Goal: Task Accomplishment & Management: Manage account settings

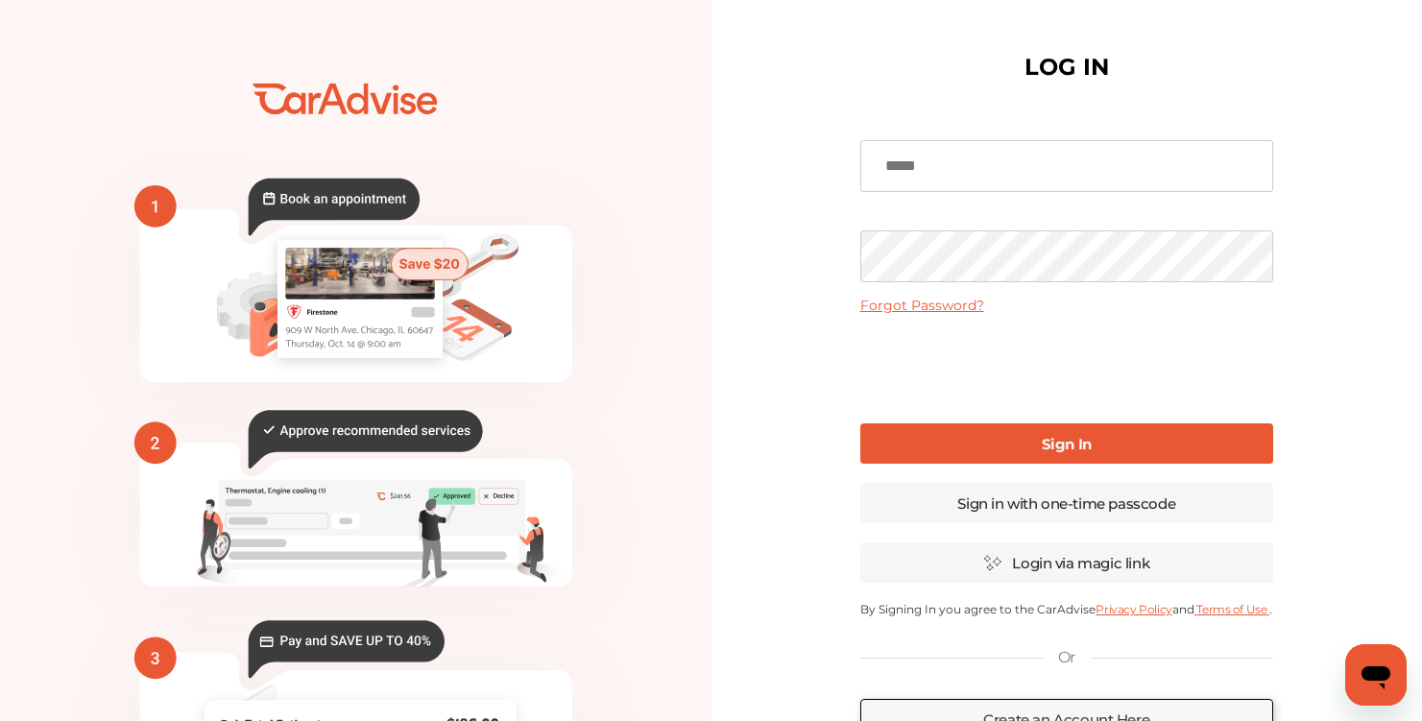
click at [1165, 168] on input at bounding box center [1067, 166] width 413 height 52
type input "**********"
click at [1037, 451] on link "Sign In" at bounding box center [1067, 444] width 413 height 40
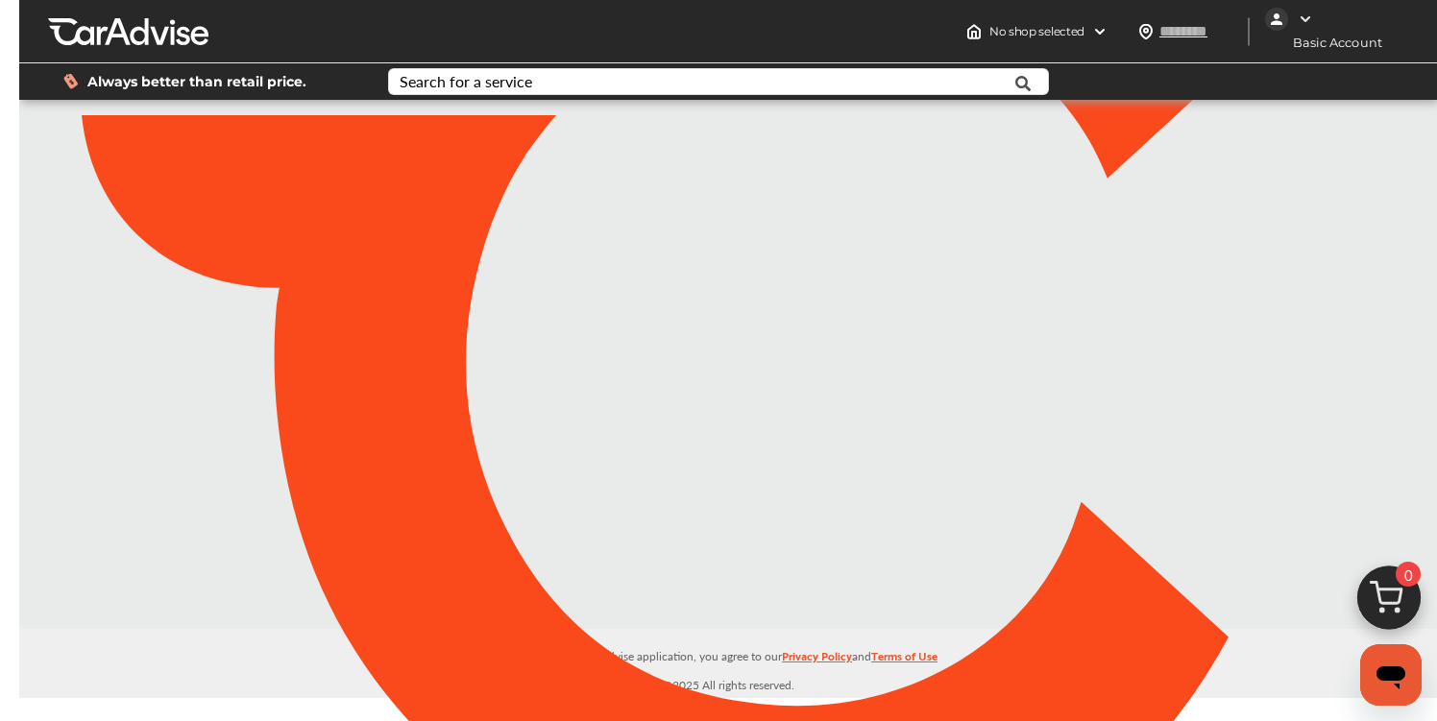
type input "*****"
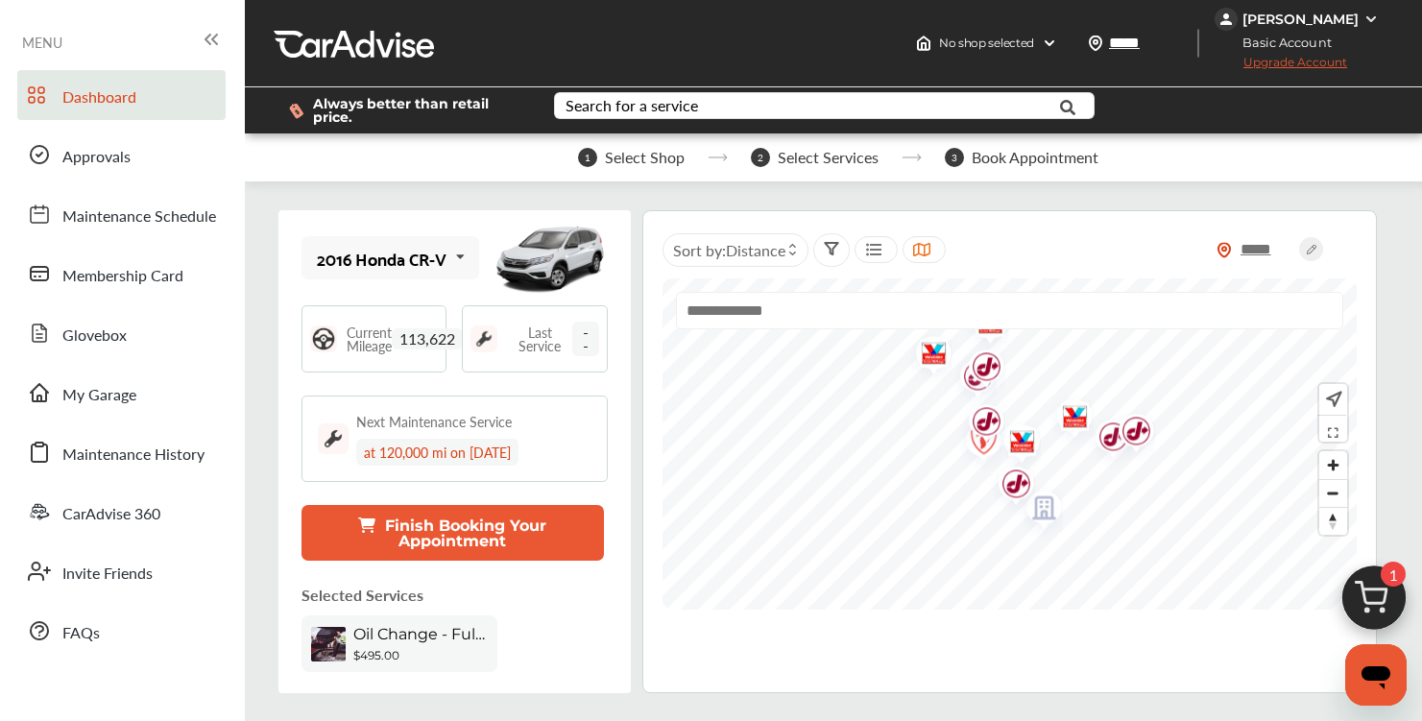
click at [851, 321] on input "text" at bounding box center [1009, 310] width 667 height 37
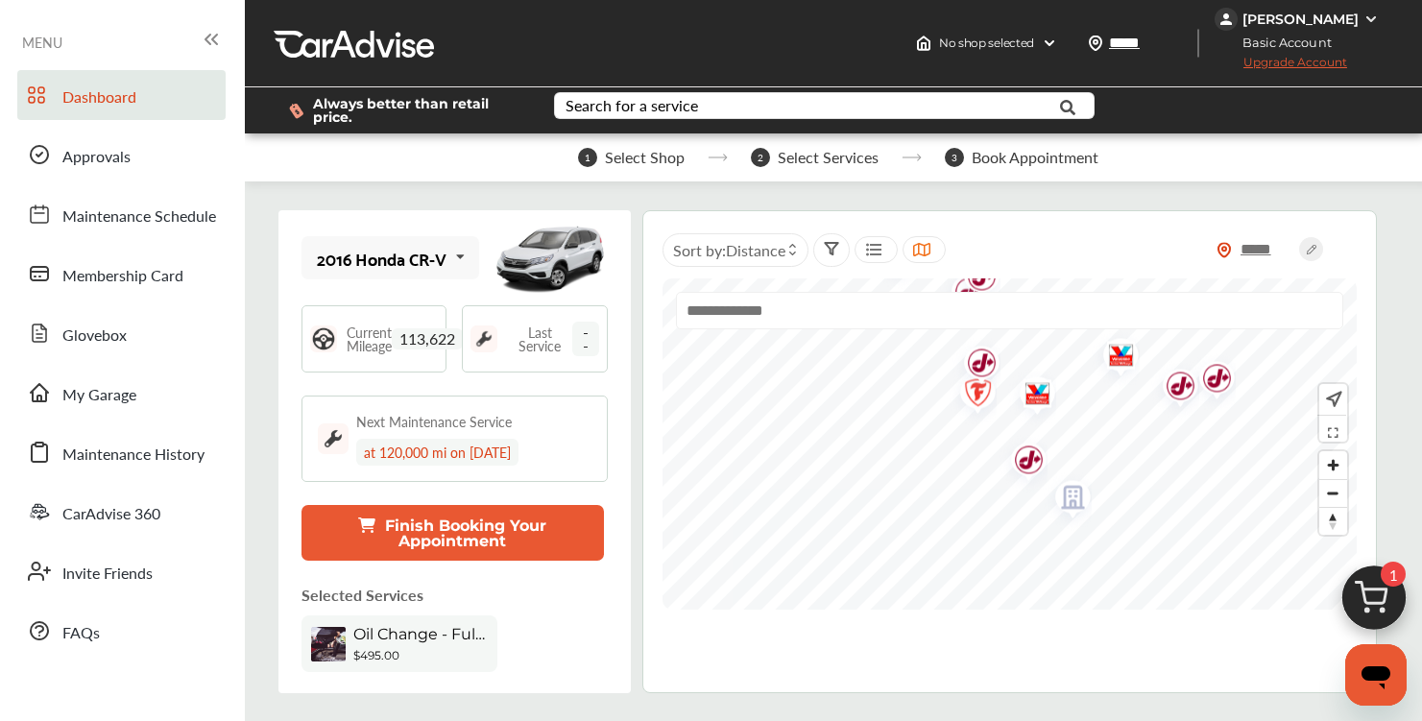
click at [1035, 389] on img "Map marker" at bounding box center [1031, 397] width 51 height 61
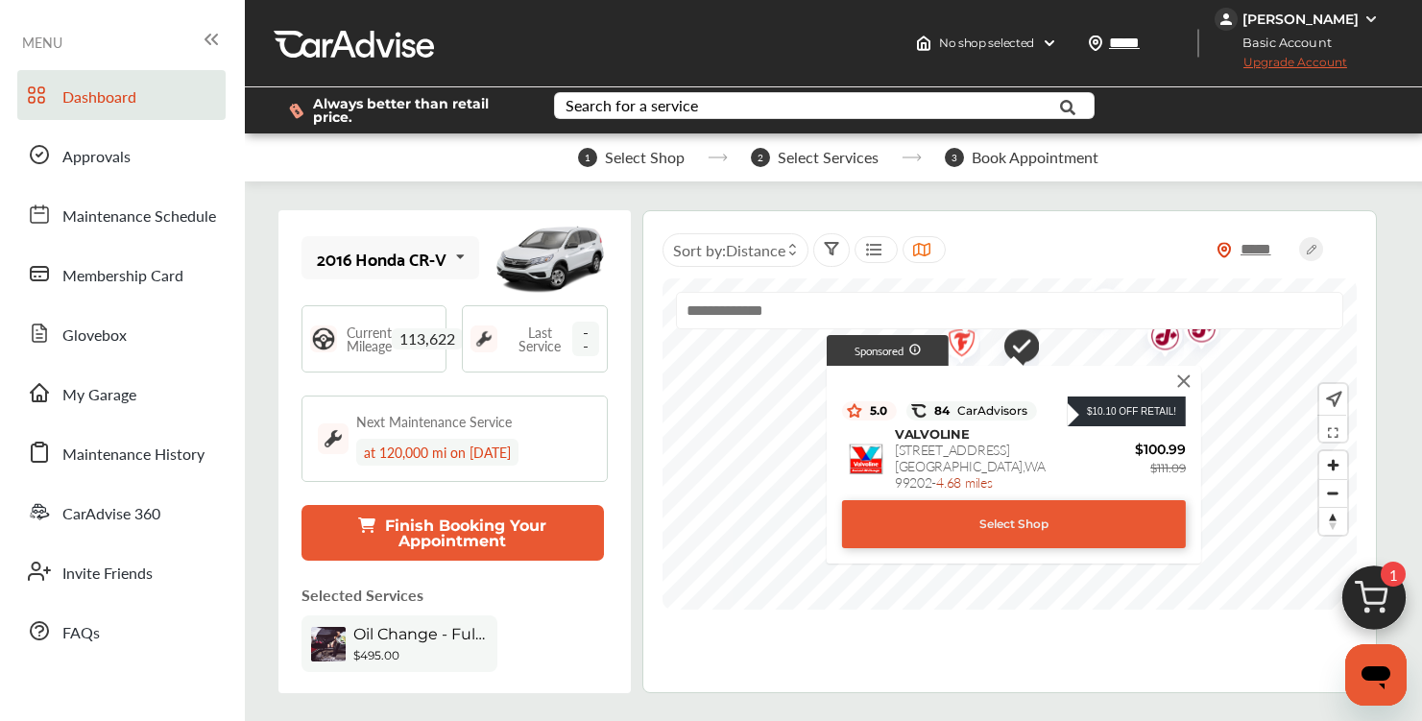
click at [1183, 374] on img at bounding box center [1184, 381] width 21 height 21
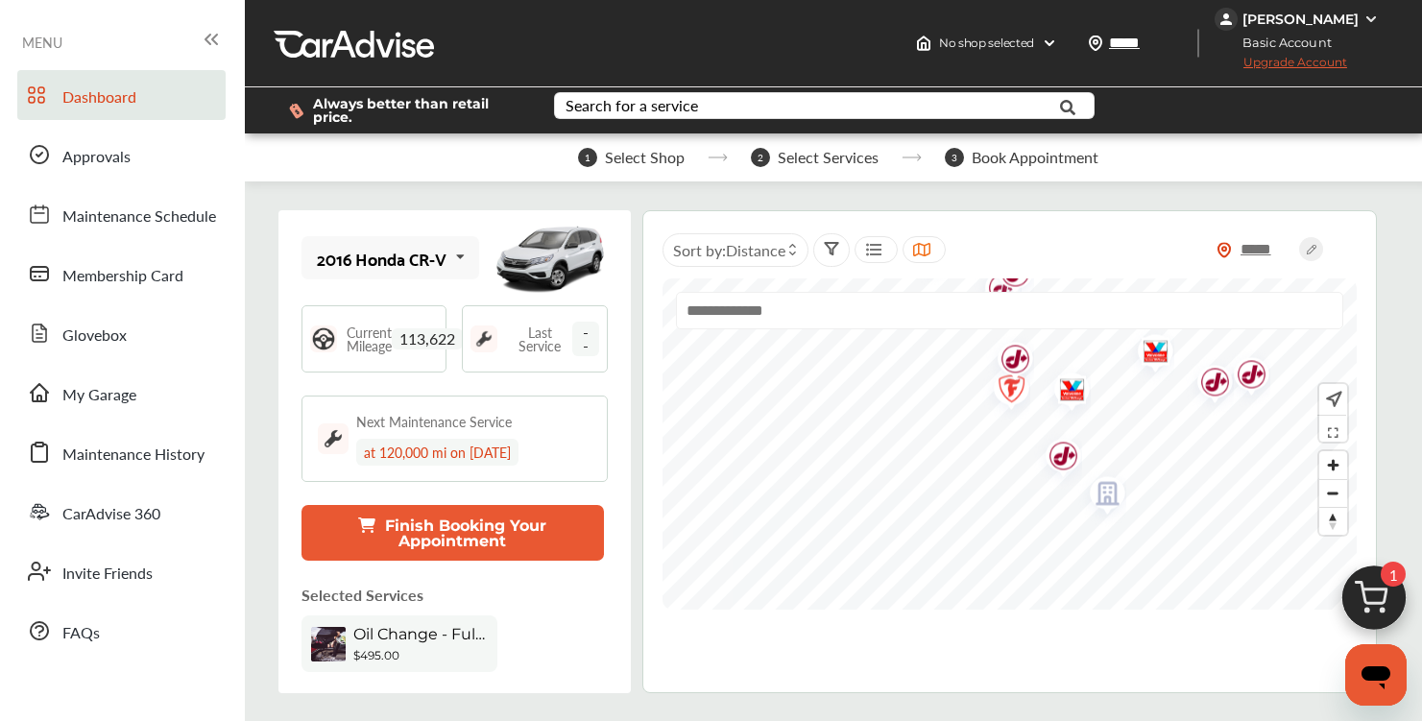
click at [1068, 391] on img "Map marker" at bounding box center [1065, 393] width 51 height 61
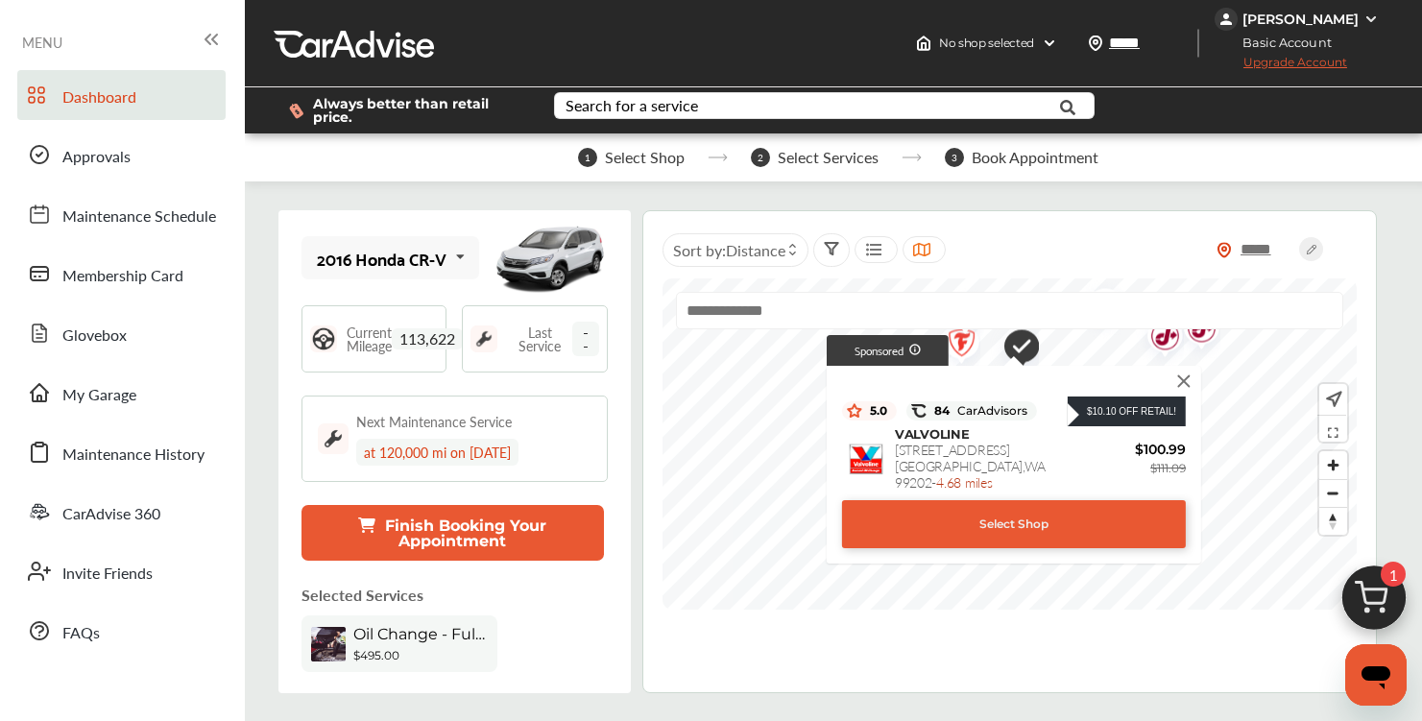
click at [1187, 376] on img at bounding box center [1184, 381] width 21 height 21
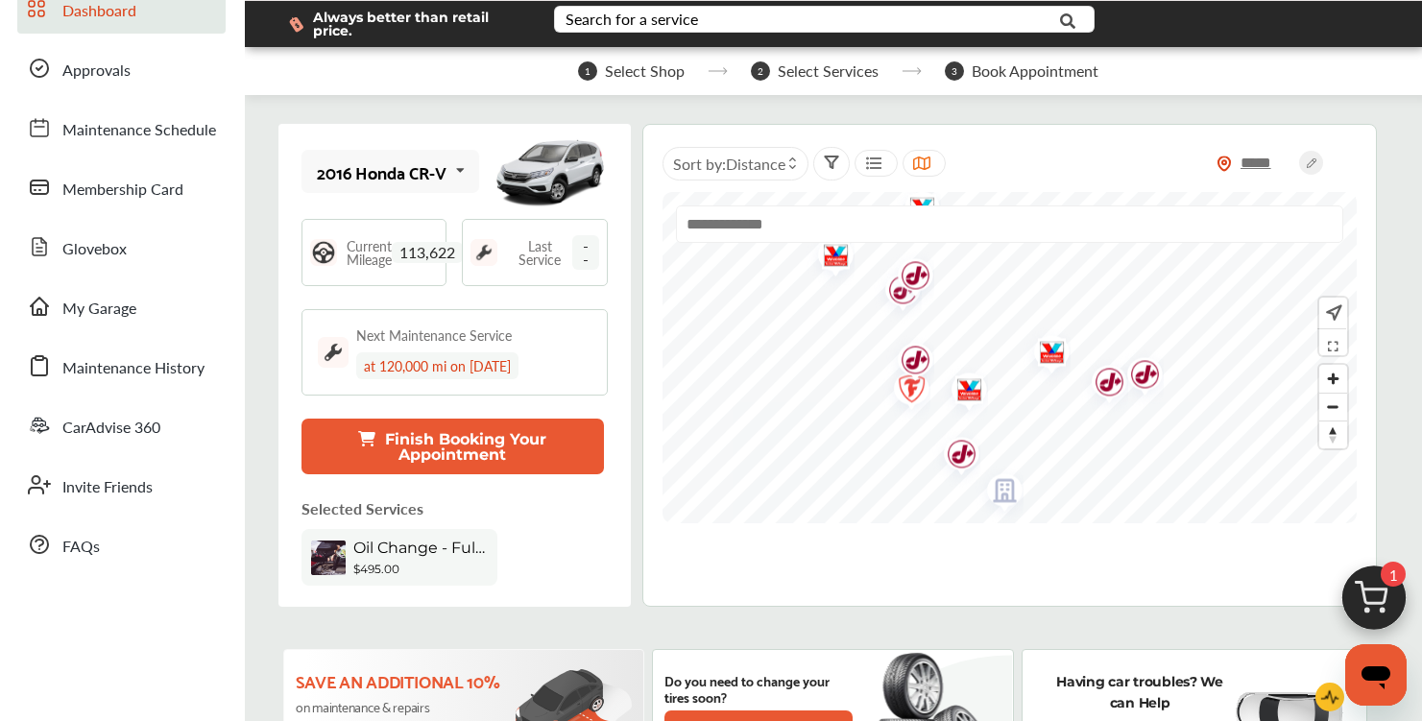
scroll to position [158, 0]
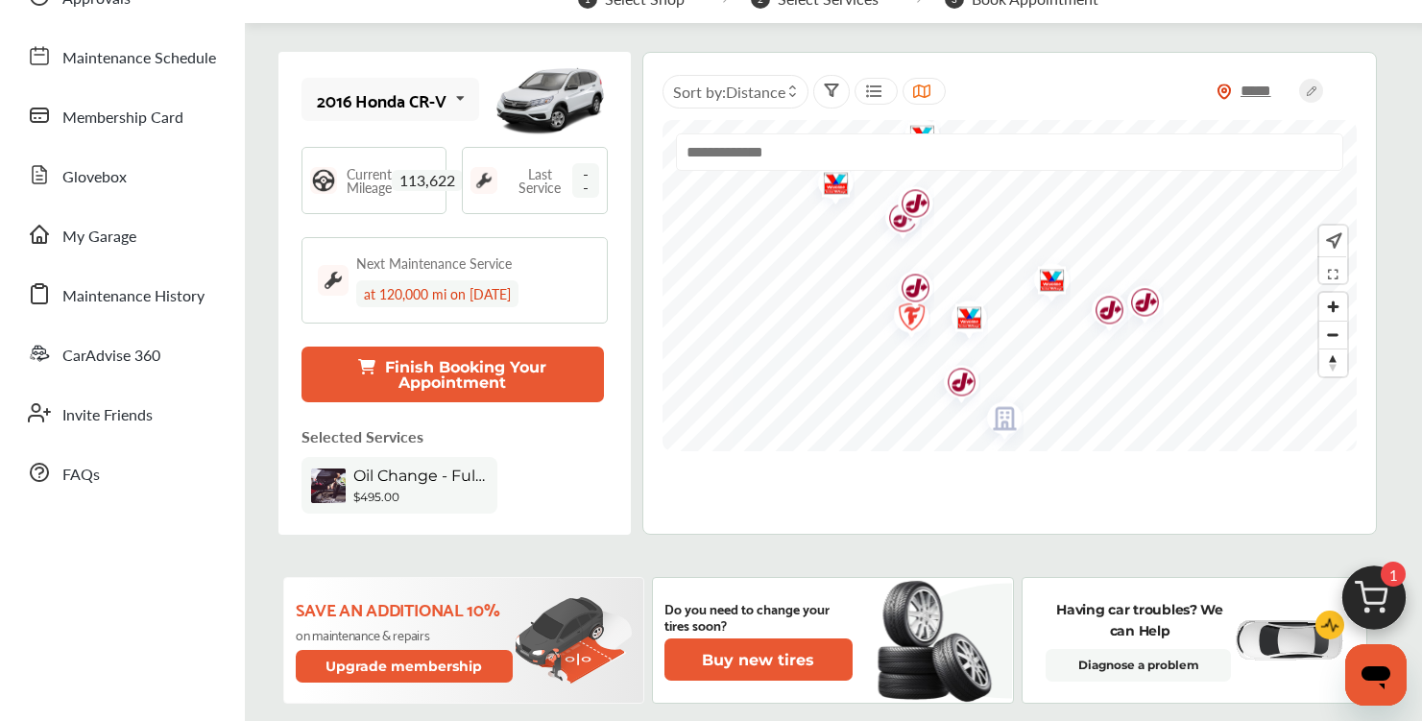
click at [961, 313] on img "Map marker" at bounding box center [962, 321] width 51 height 61
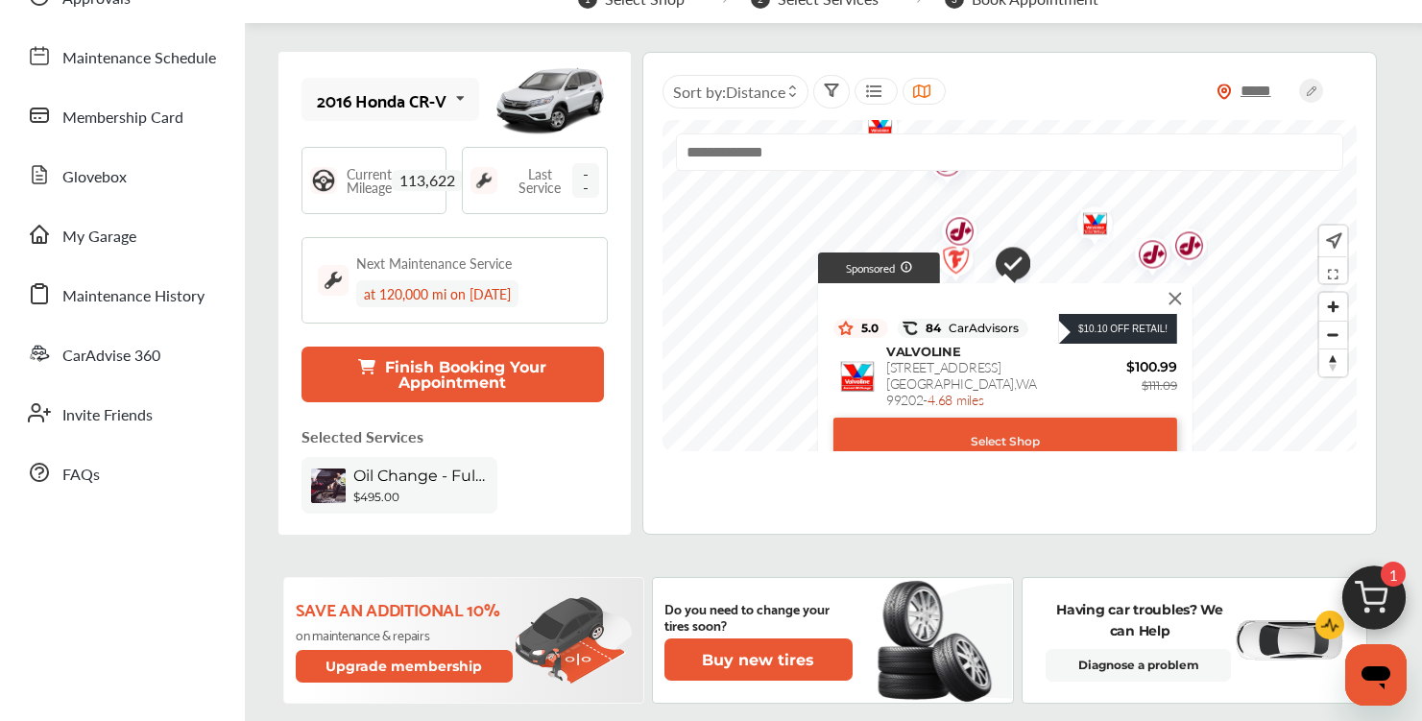
click at [1175, 295] on img at bounding box center [1175, 298] width 21 height 21
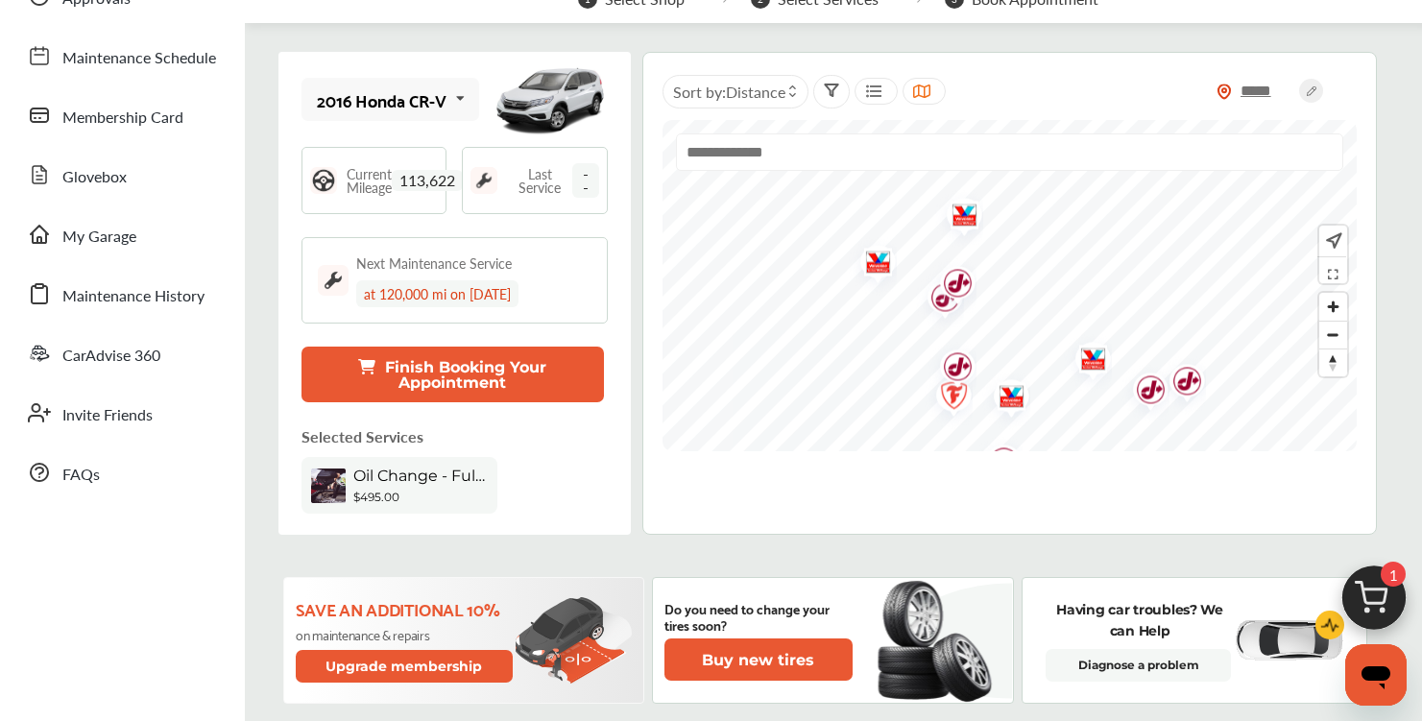
click at [1205, 452] on div "***** Sort by : Distance Use Current Location" at bounding box center [1010, 293] width 735 height 483
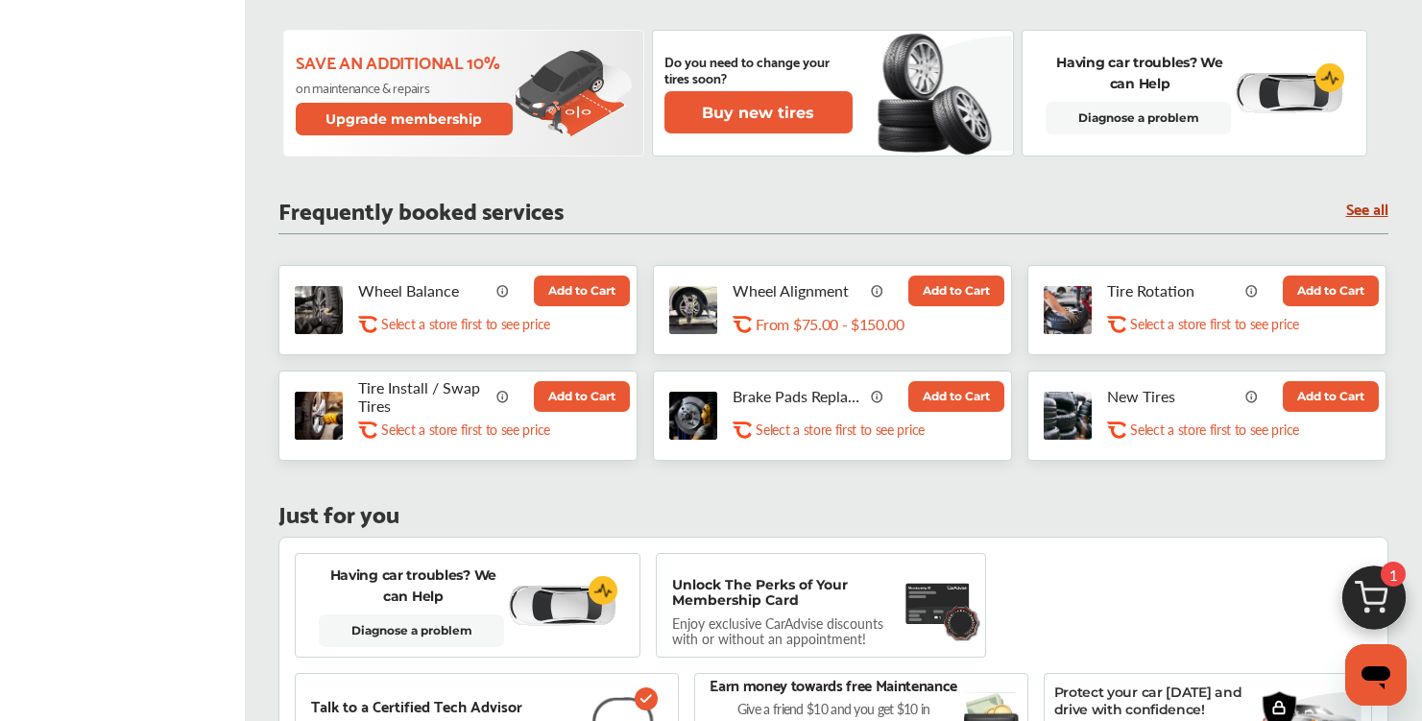
scroll to position [798, 0]
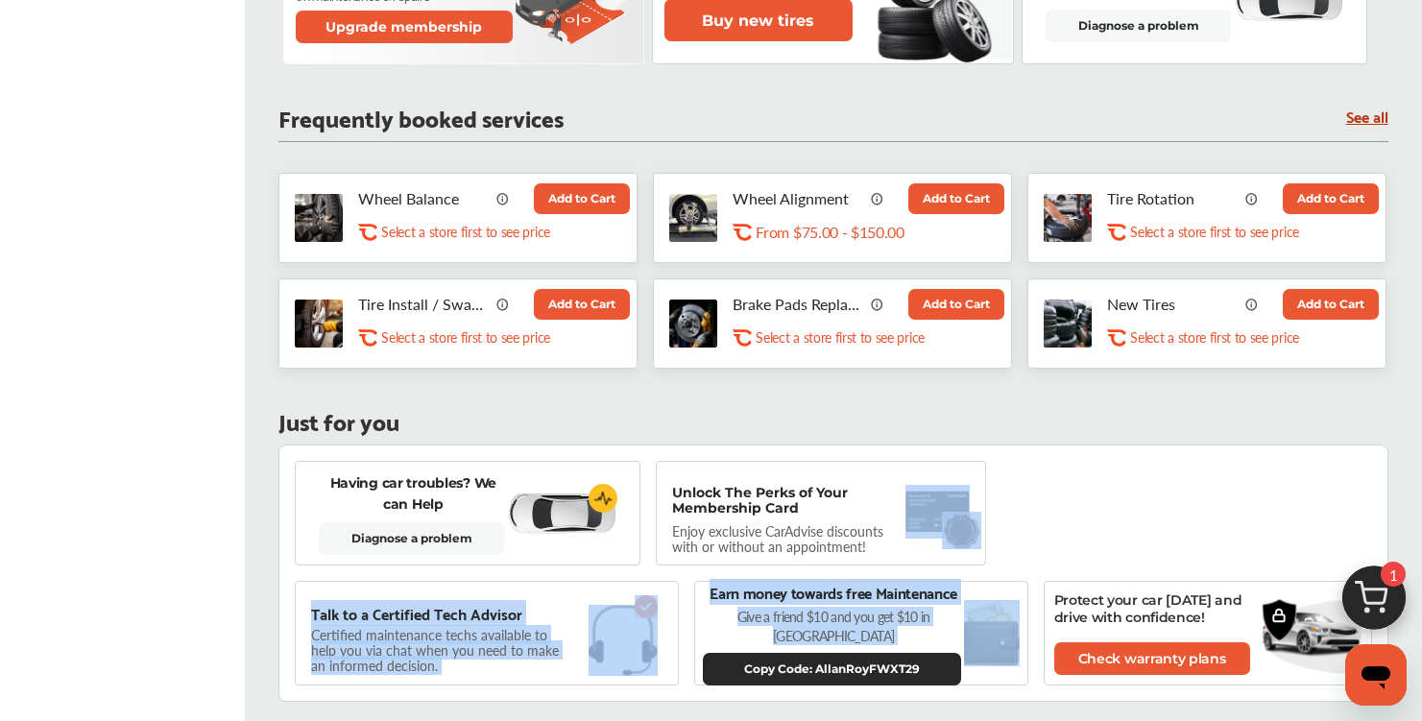
drag, startPoint x: 1110, startPoint y: 429, endPoint x: 1115, endPoint y: 539, distance: 109.6
click at [1115, 539] on div "2016 Honda CR-V 2016 Honda CR-V Current Mileage 113,622 Last Service -- Next Ma…" at bounding box center [833, 604] width 1101 height 2402
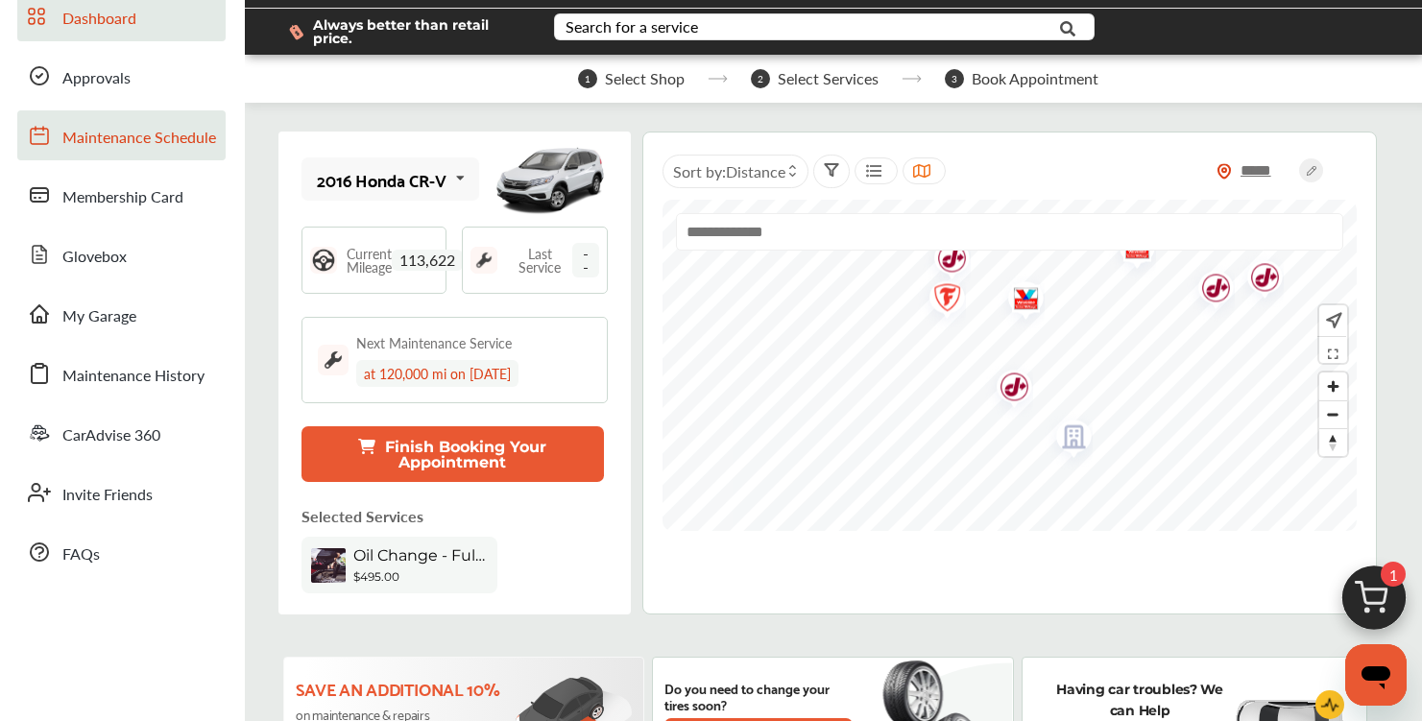
scroll to position [0, 0]
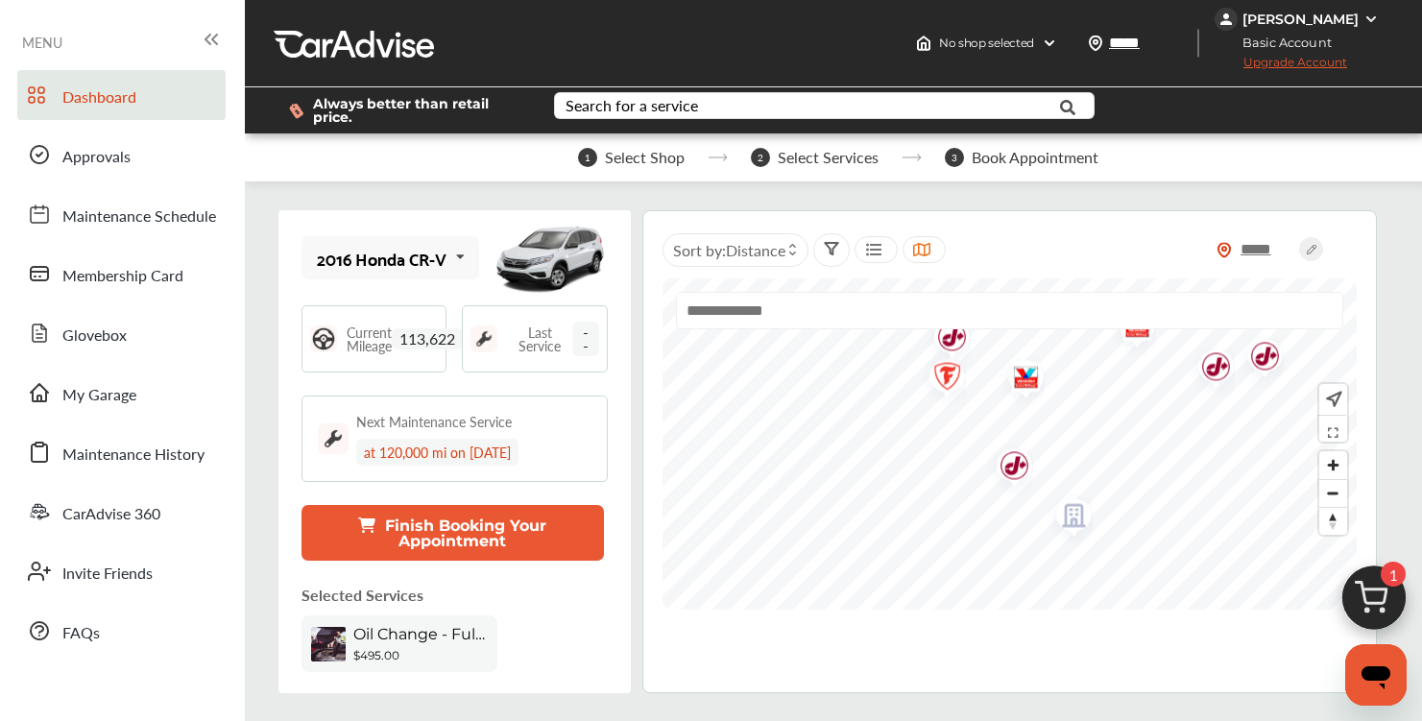
click at [1337, 18] on div "[PERSON_NAME]" at bounding box center [1301, 19] width 116 height 17
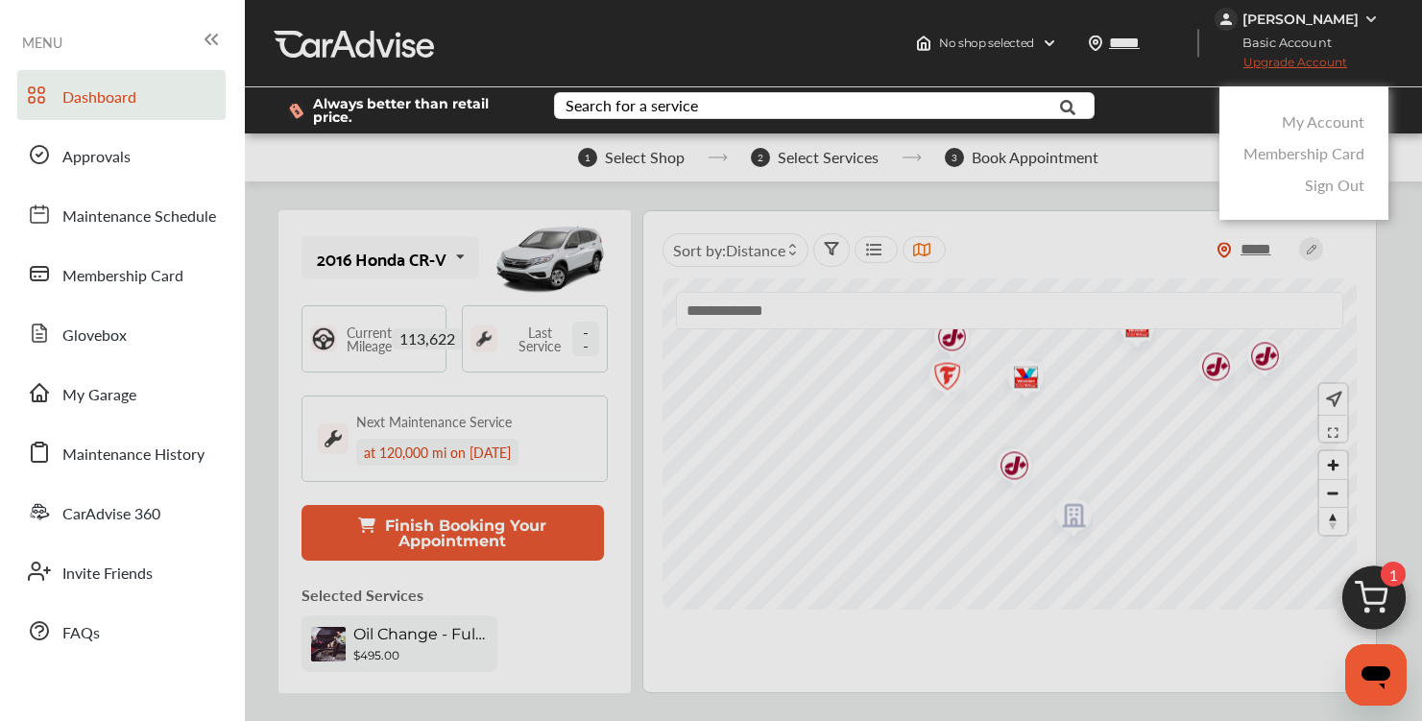
click at [926, 39] on div at bounding box center [711, 408] width 1422 height 817
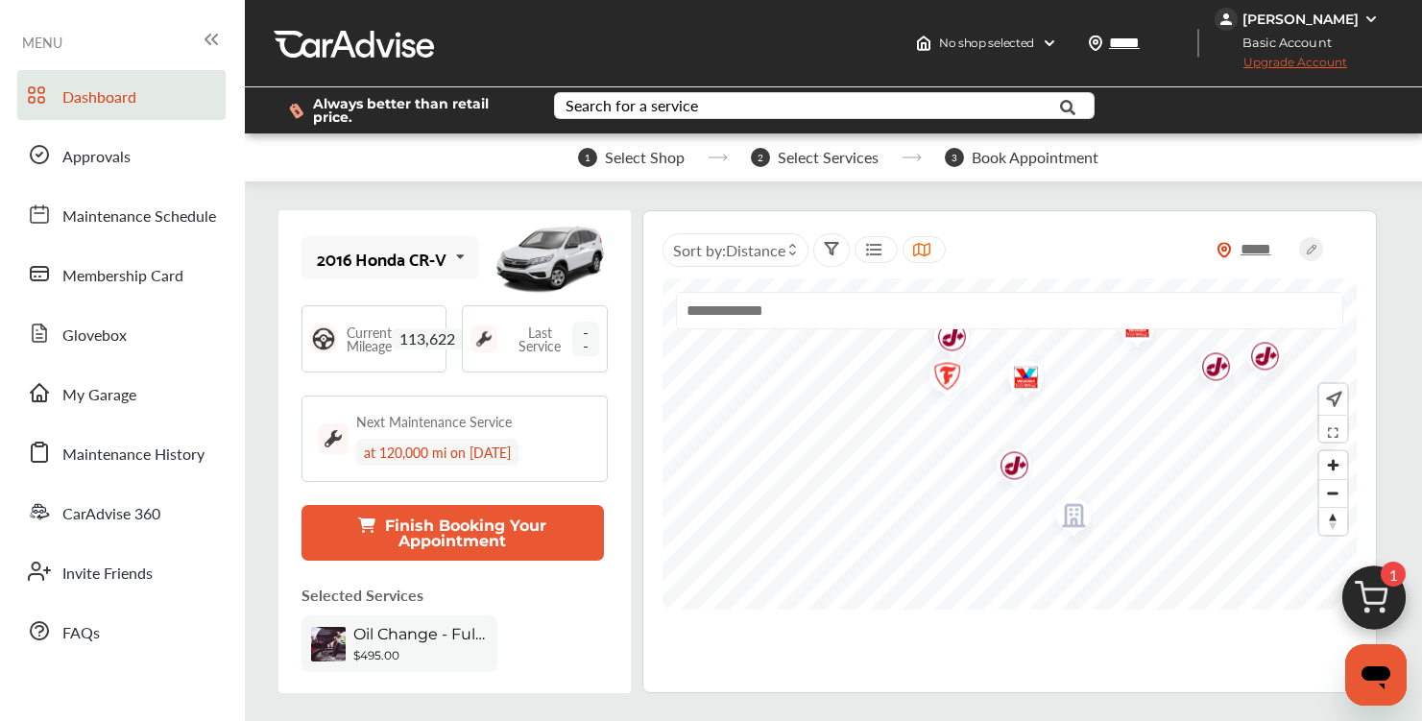
click at [1324, 12] on div "[PERSON_NAME]" at bounding box center [1301, 19] width 116 height 17
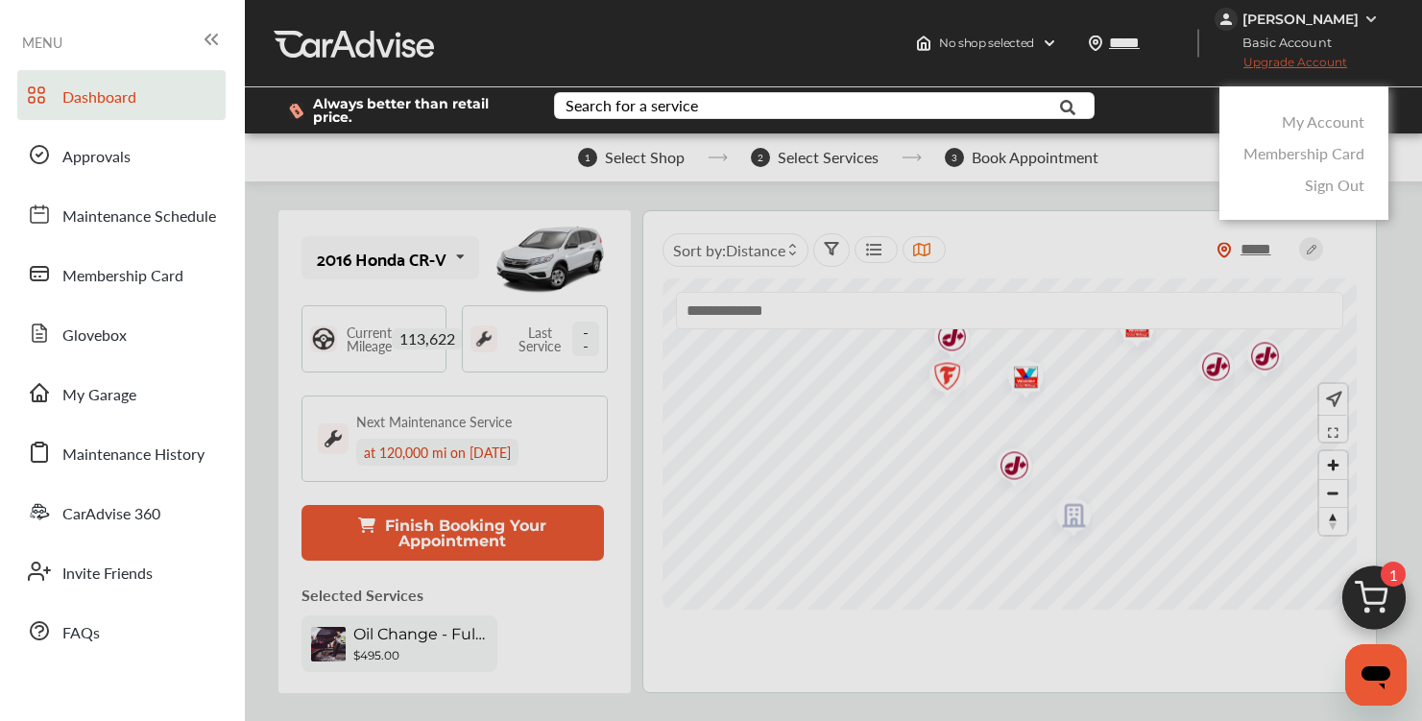
click at [1339, 123] on link "My Account" at bounding box center [1323, 121] width 83 height 22
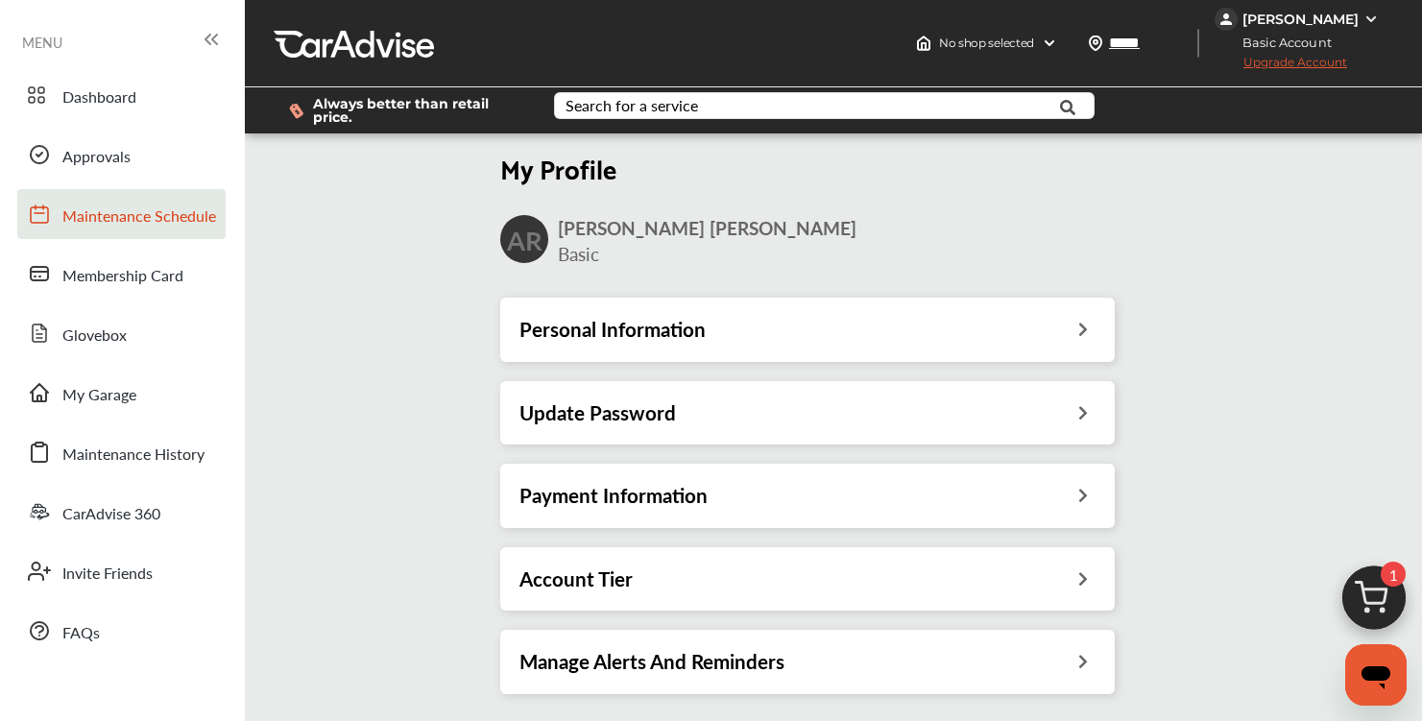
click at [119, 194] on link "Maintenance Schedule" at bounding box center [121, 214] width 208 height 50
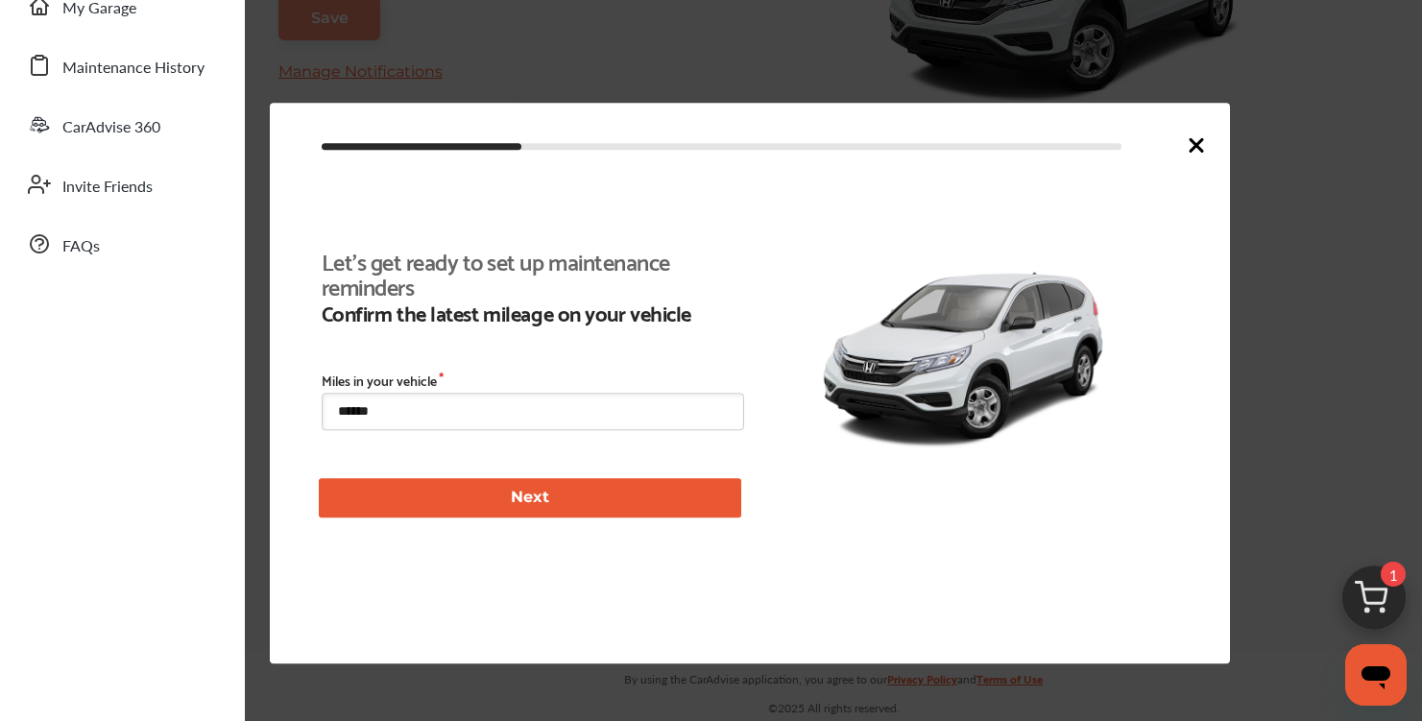
scroll to position [444, 0]
click at [573, 425] on input "******" at bounding box center [533, 411] width 423 height 37
click at [1195, 147] on icon at bounding box center [1197, 145] width 12 height 12
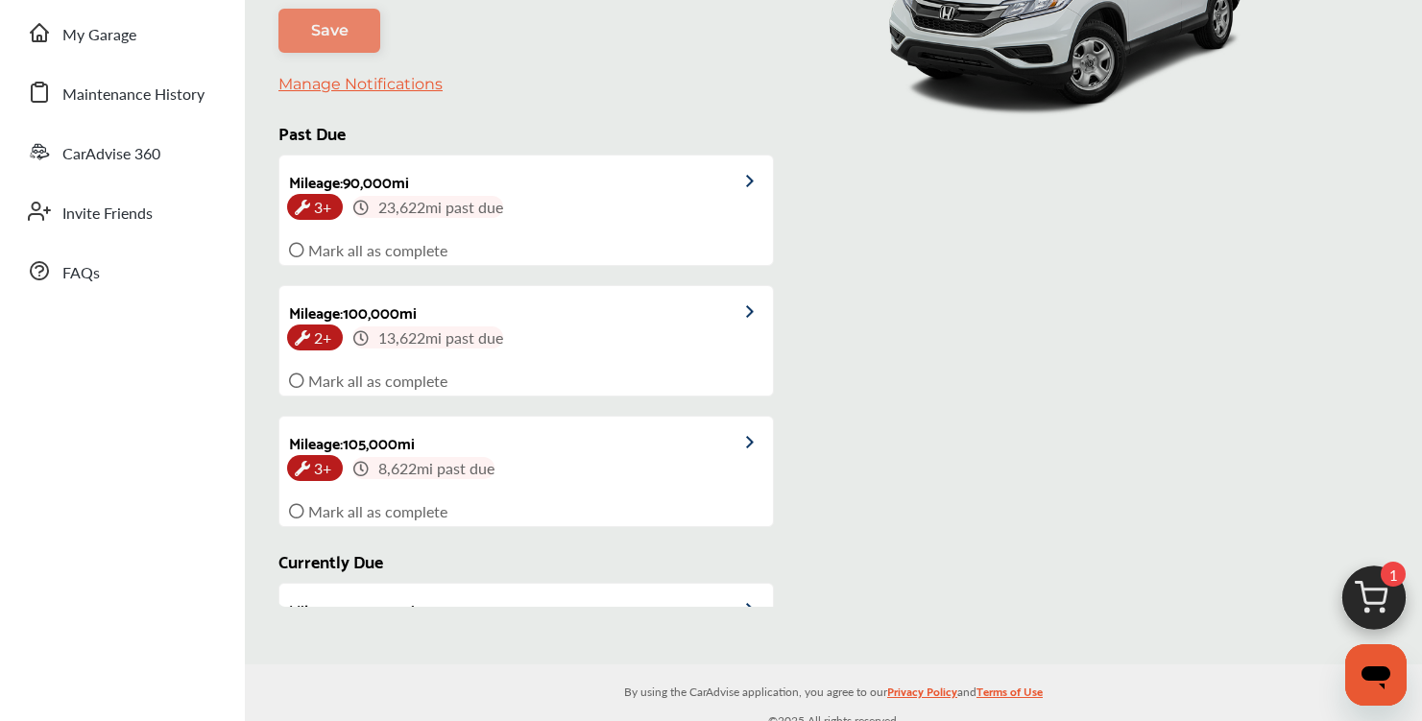
scroll to position [0, 0]
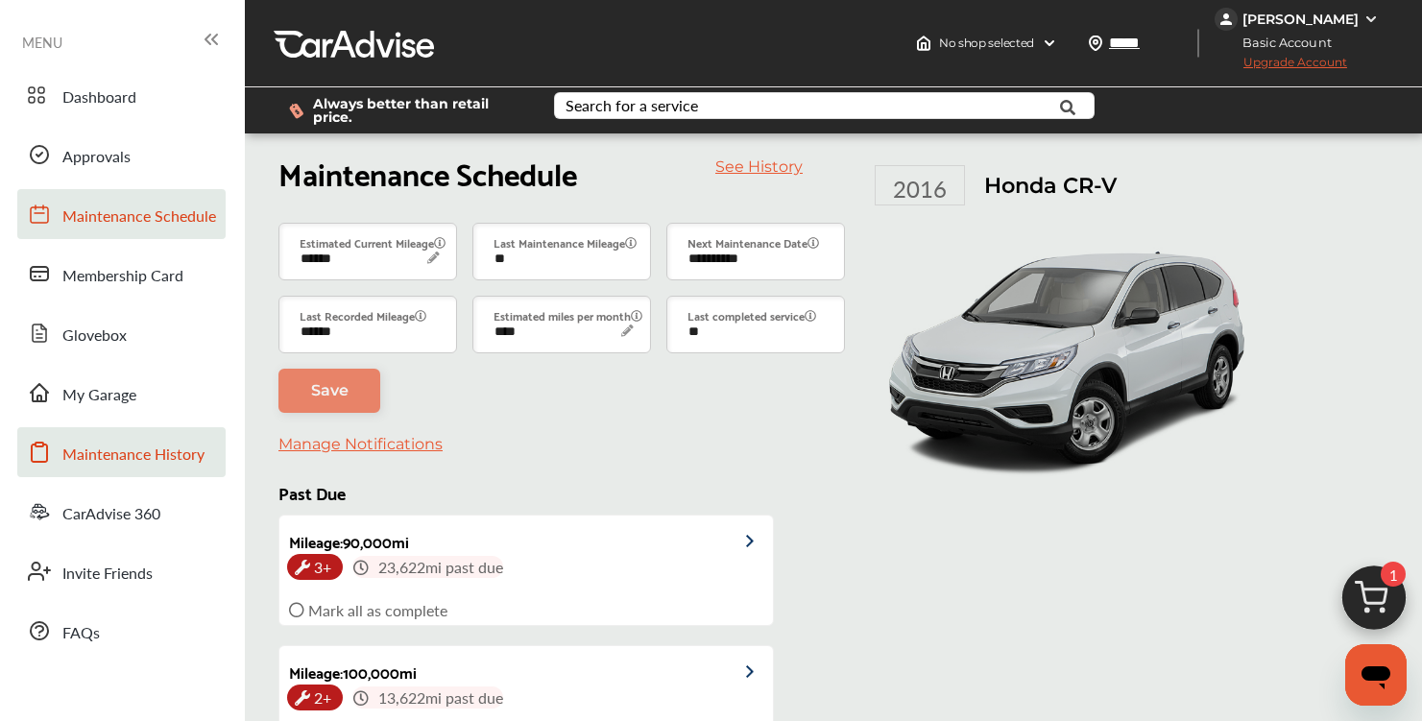
click at [129, 454] on span "Maintenance History" at bounding box center [133, 455] width 142 height 25
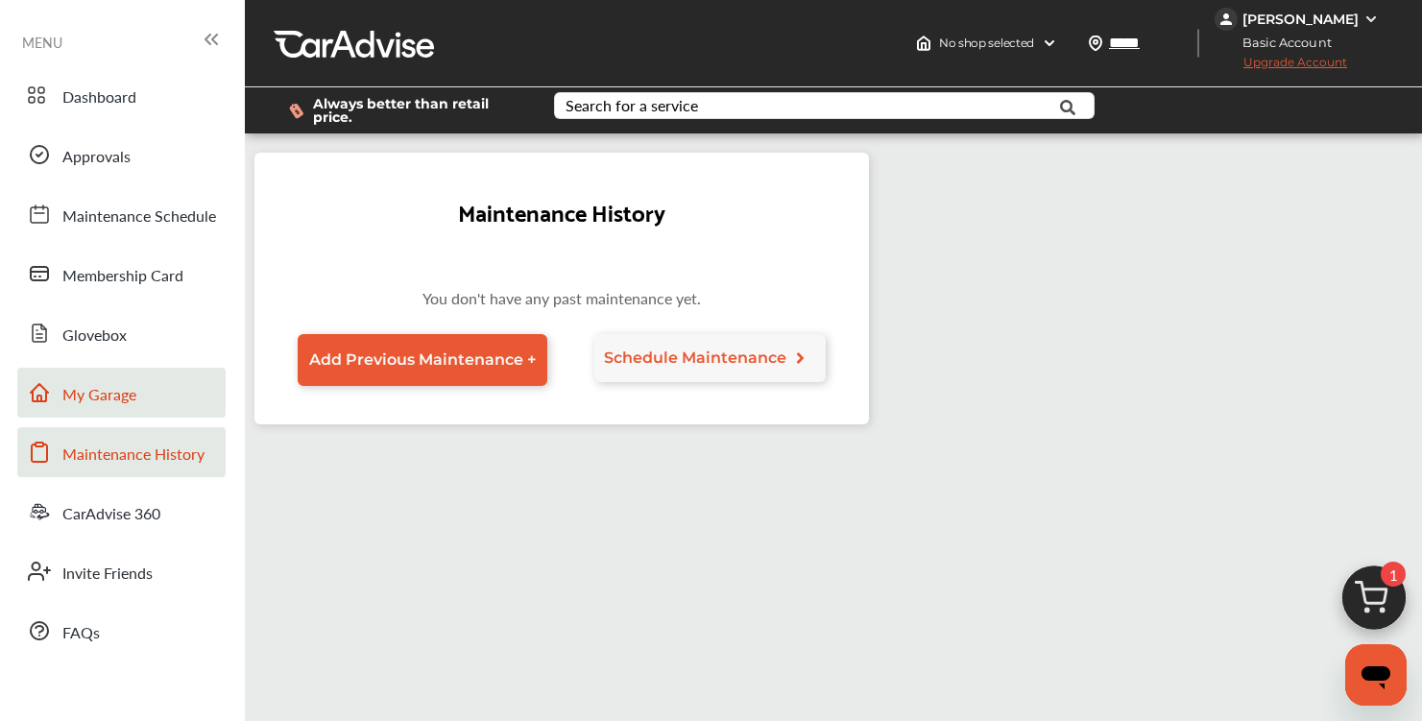
click at [92, 403] on span "My Garage" at bounding box center [99, 395] width 74 height 25
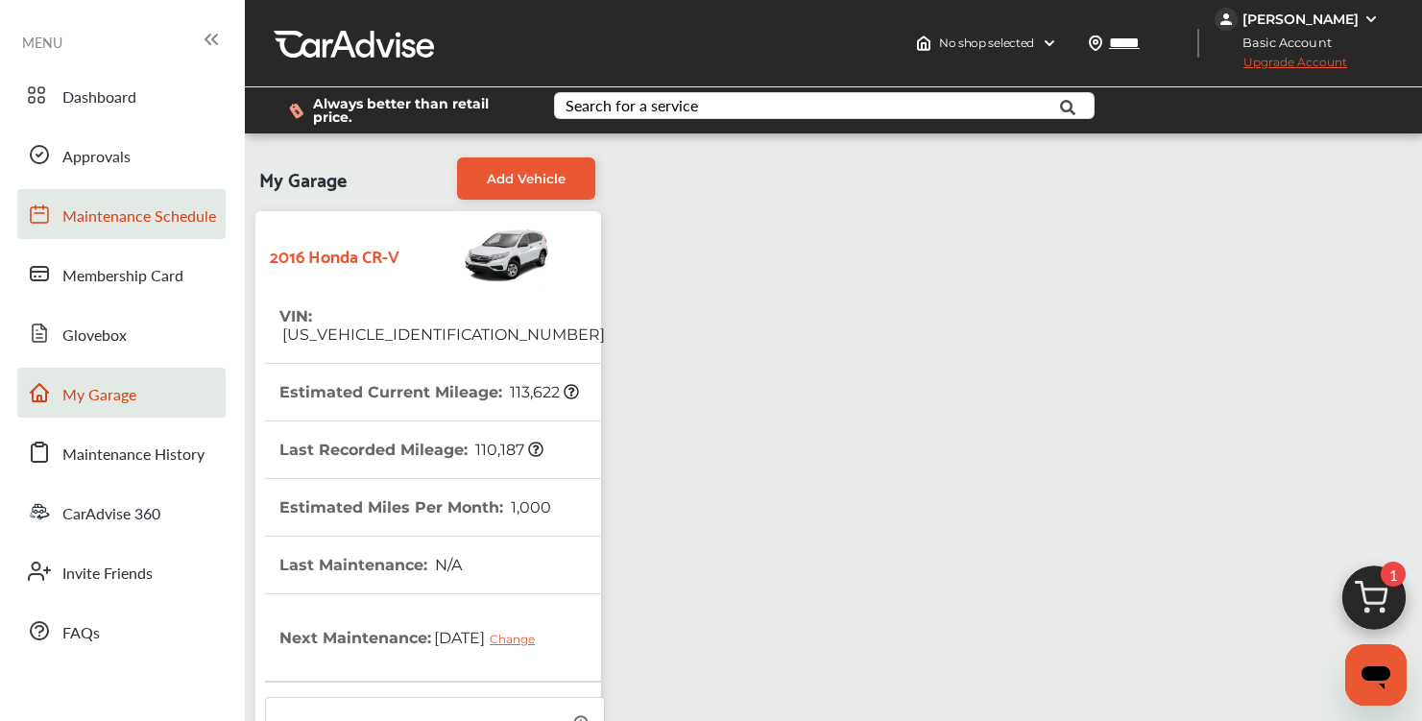
click at [122, 215] on span "Maintenance Schedule" at bounding box center [139, 217] width 154 height 25
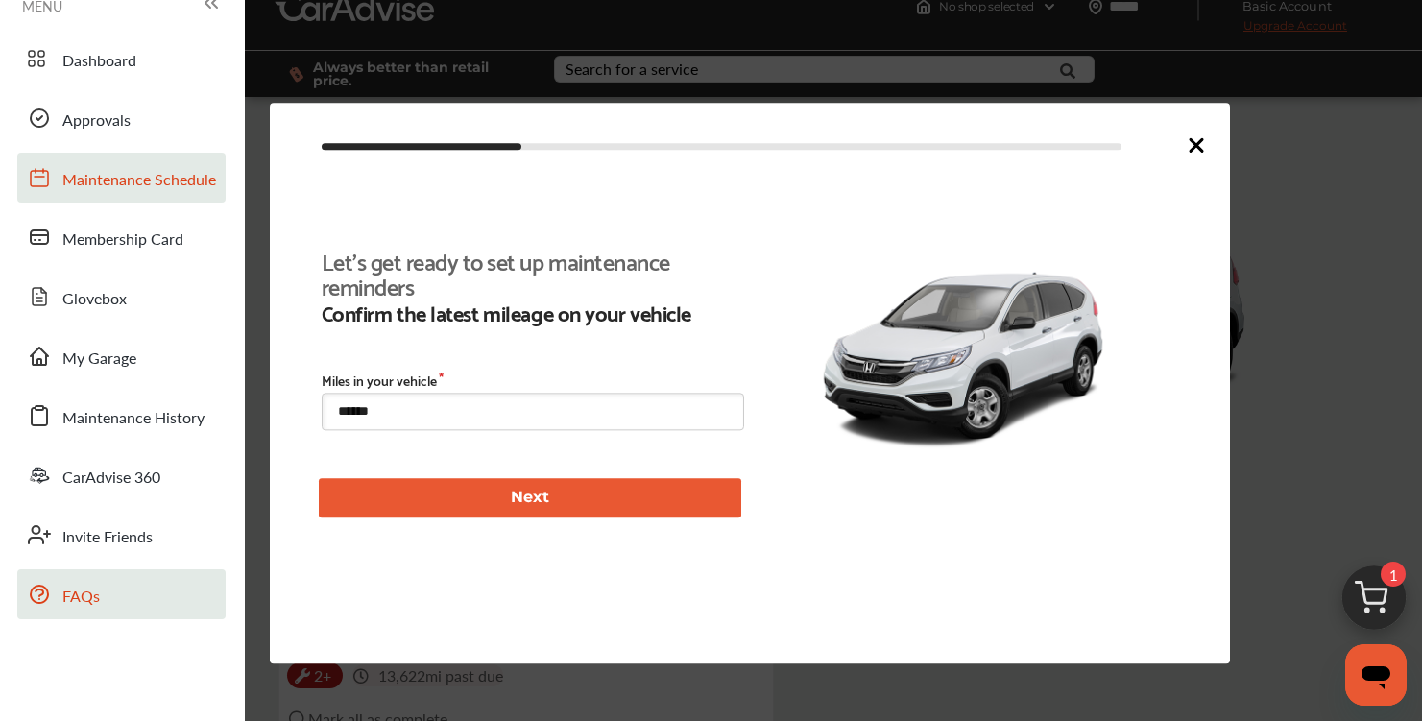
scroll to position [387, 0]
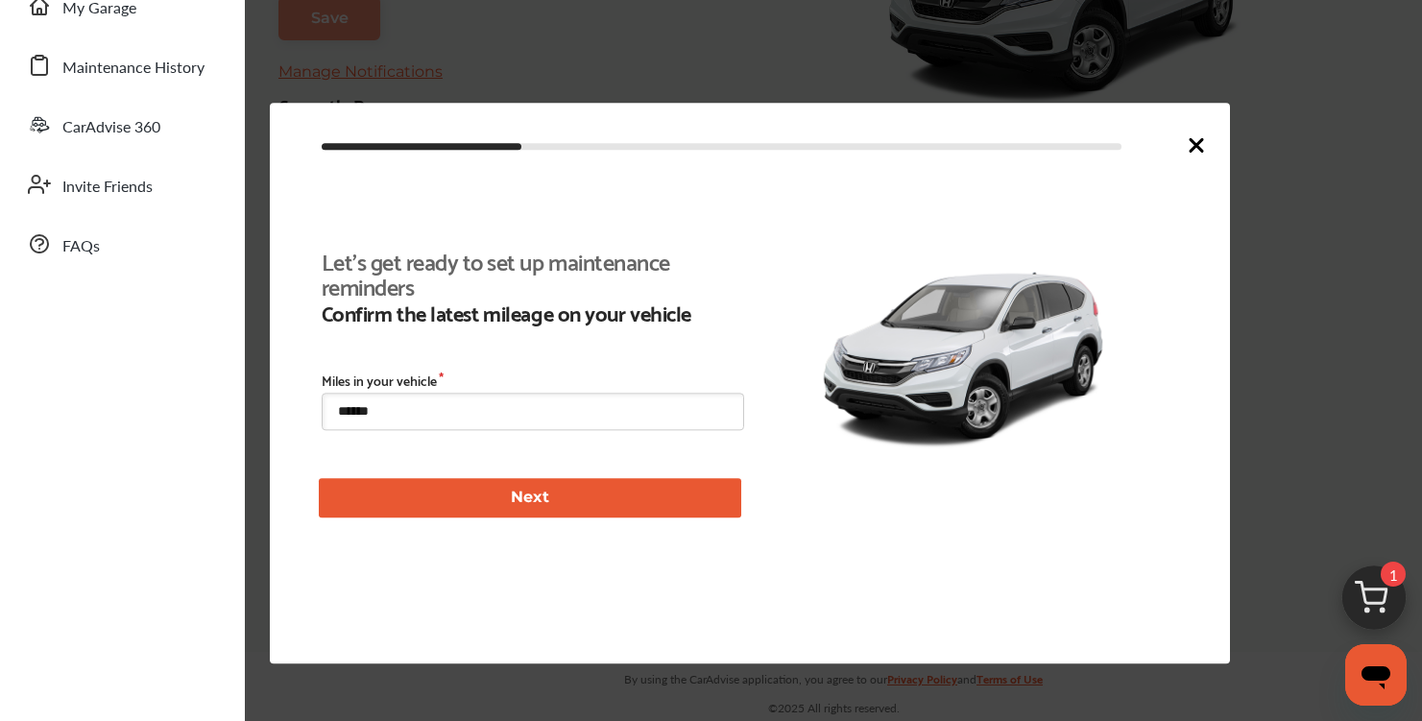
click at [1196, 140] on icon at bounding box center [1196, 144] width 23 height 23
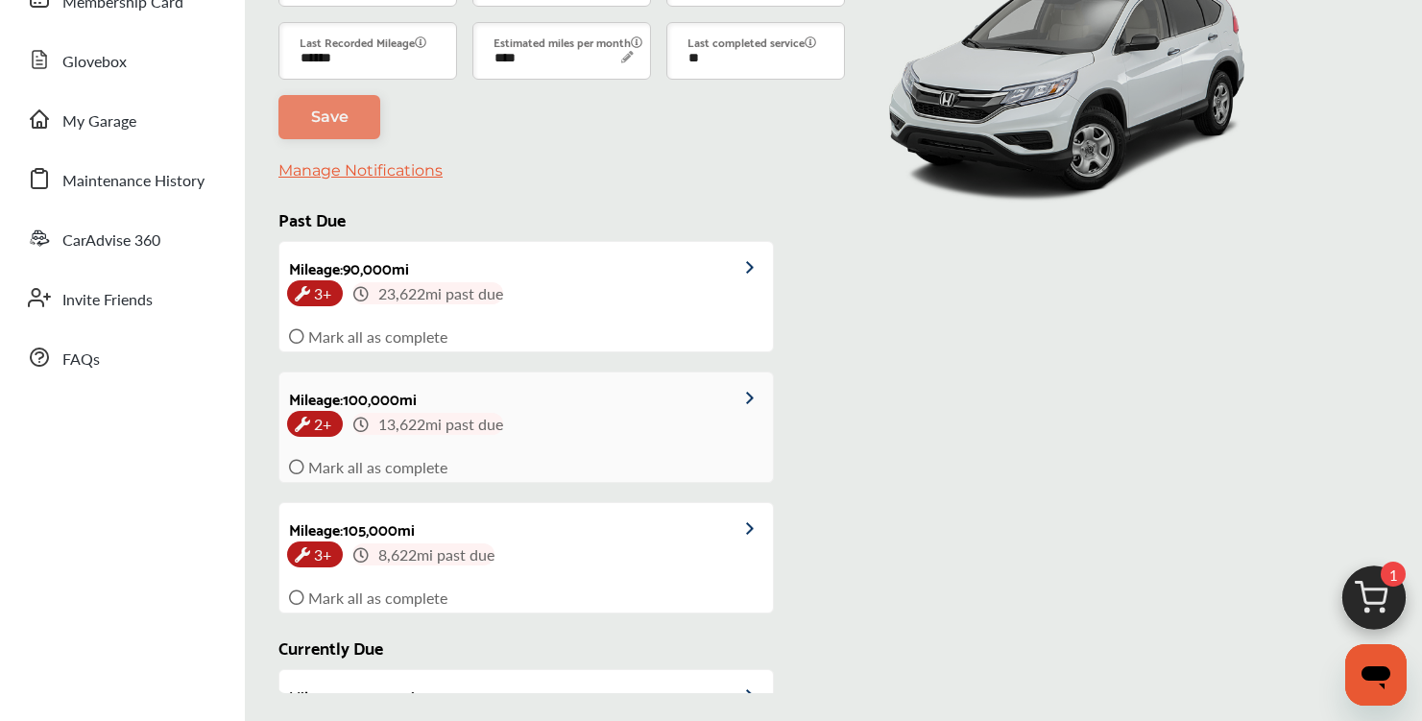
scroll to position [0, 0]
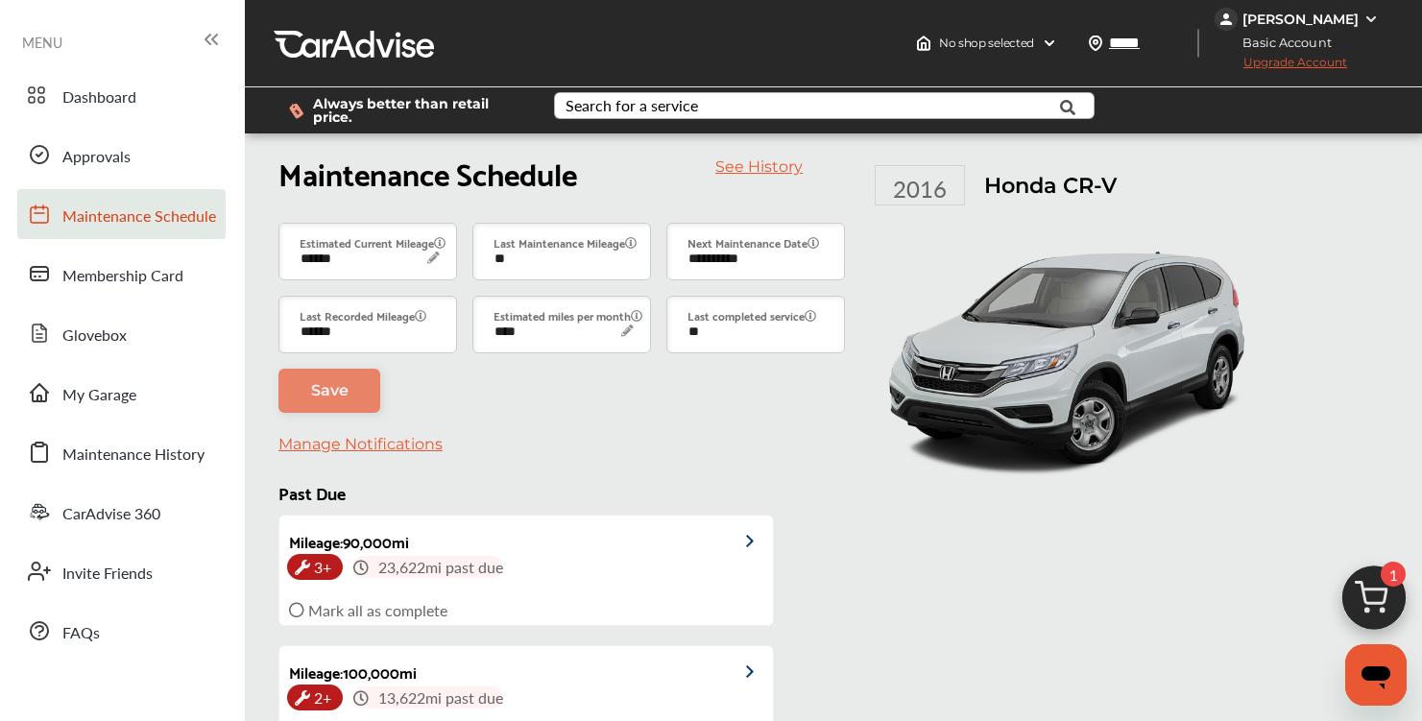
click at [649, 102] on div "Search for a service" at bounding box center [632, 105] width 133 height 15
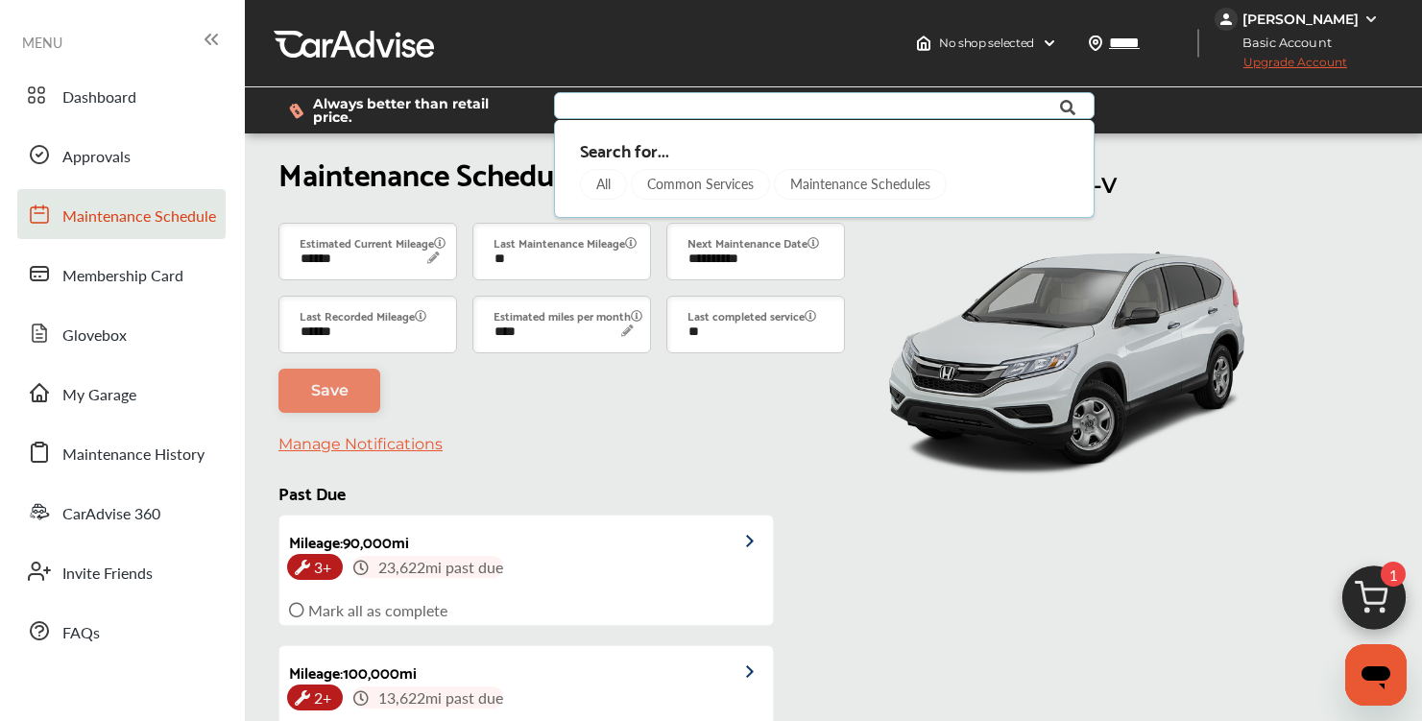
click at [837, 183] on div "Maintenance Schedules" at bounding box center [860, 184] width 173 height 31
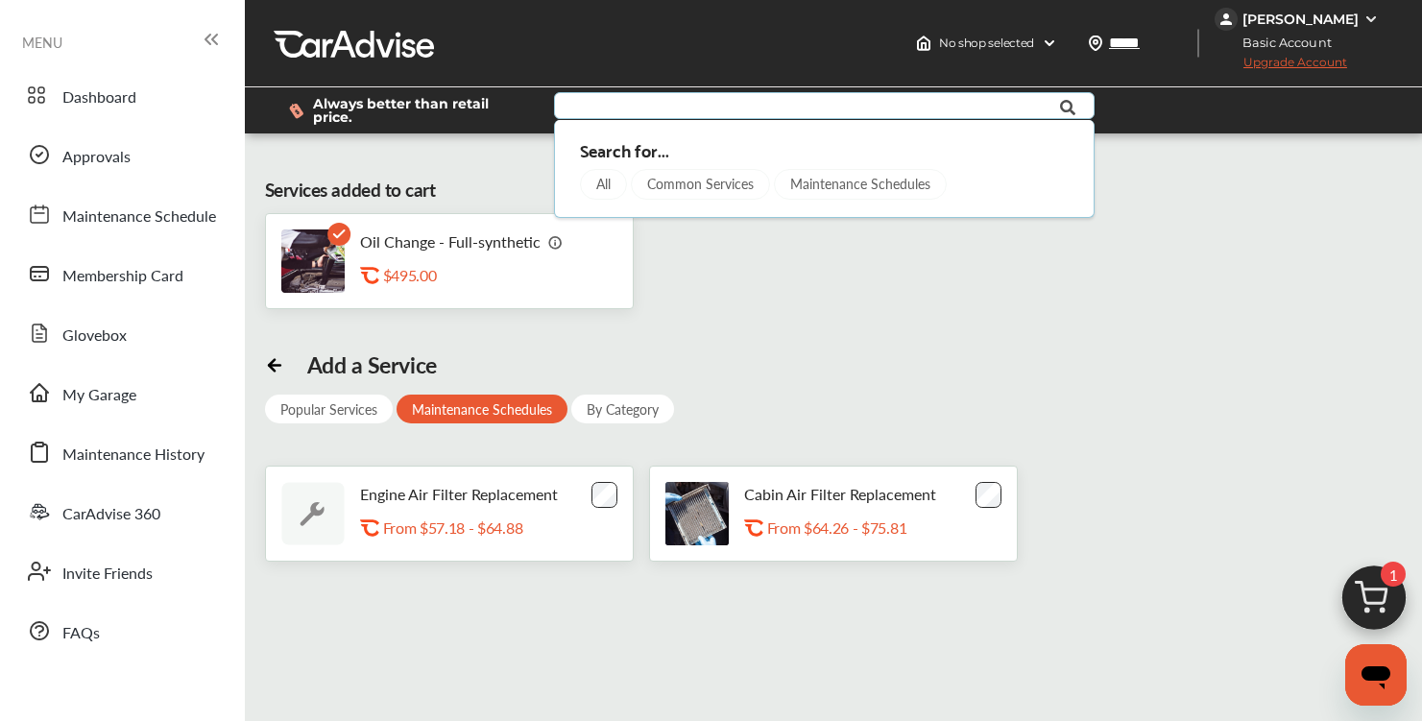
click at [699, 182] on div "Common Services" at bounding box center [700, 184] width 139 height 31
click at [709, 184] on div "Common Services" at bounding box center [700, 184] width 139 height 31
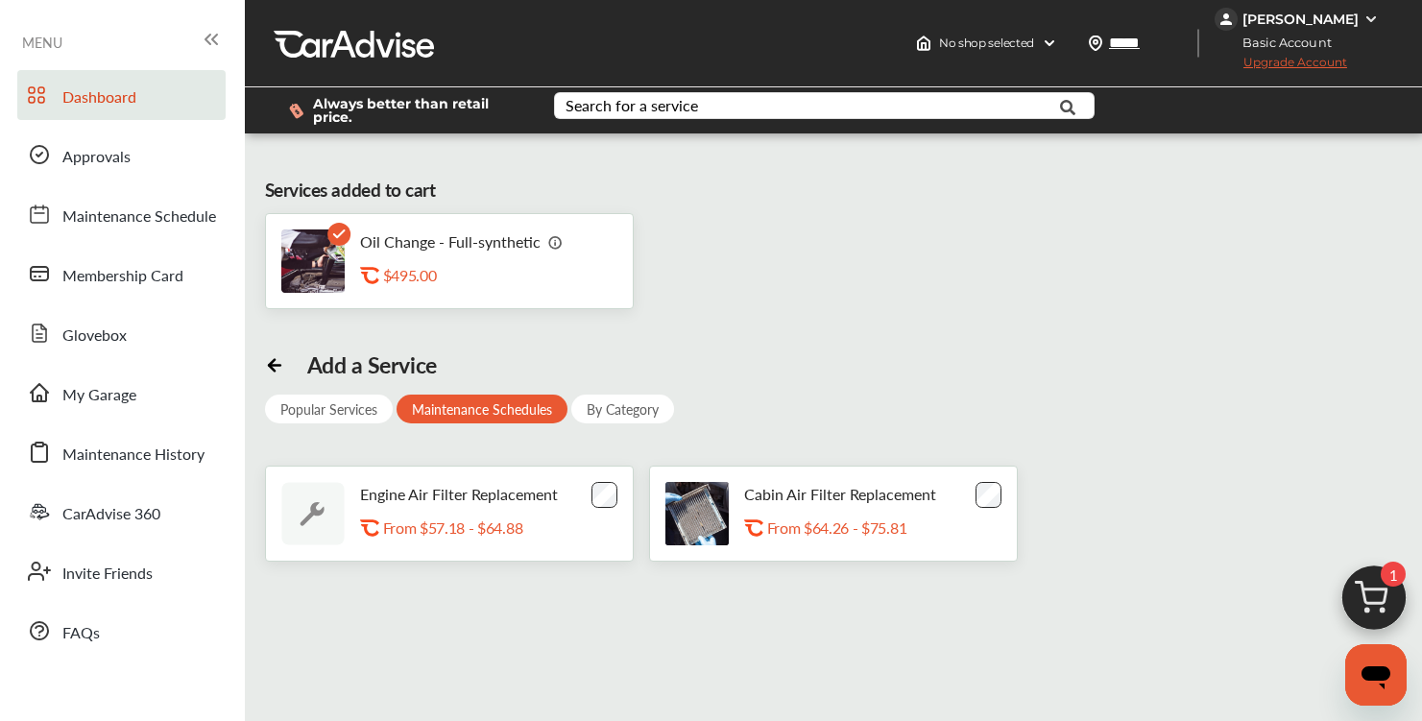
click at [101, 113] on link "Dashboard" at bounding box center [121, 95] width 208 height 50
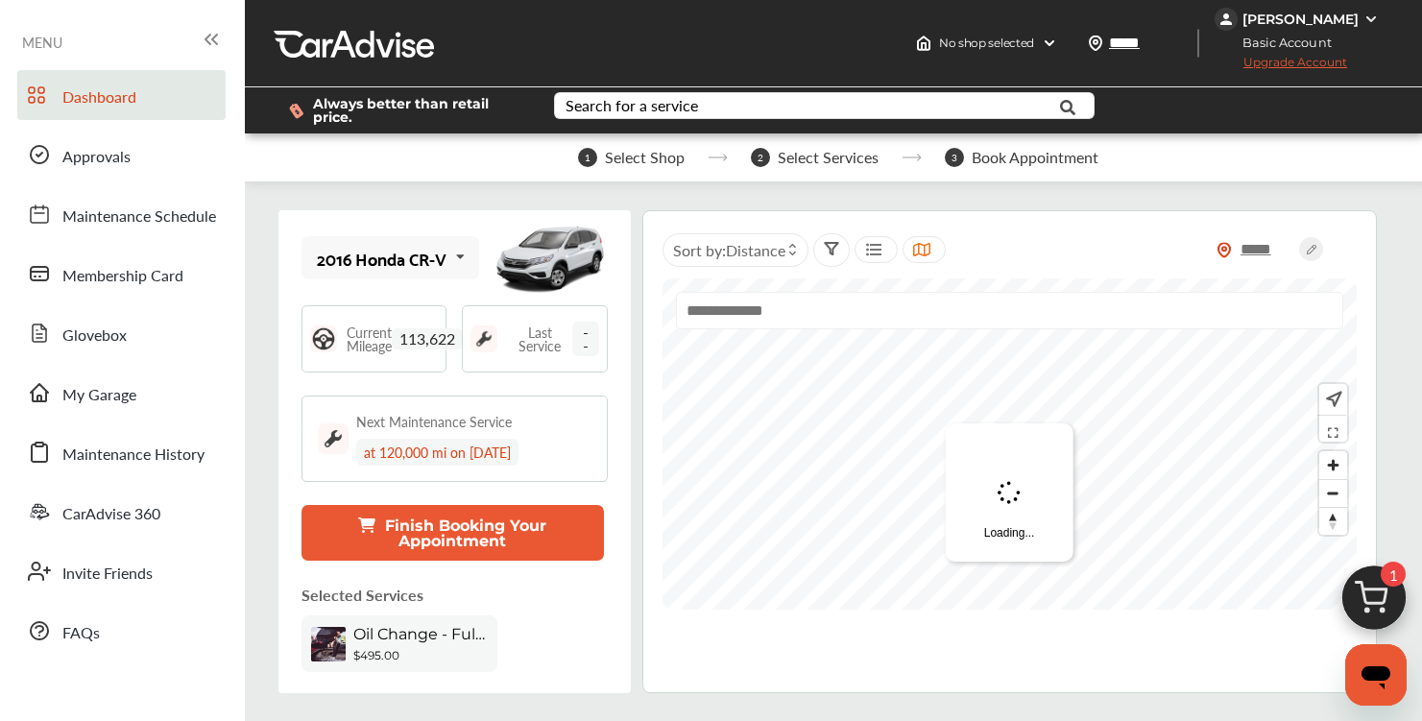
click at [386, 264] on div "2016 Honda CR-V" at bounding box center [382, 258] width 130 height 19
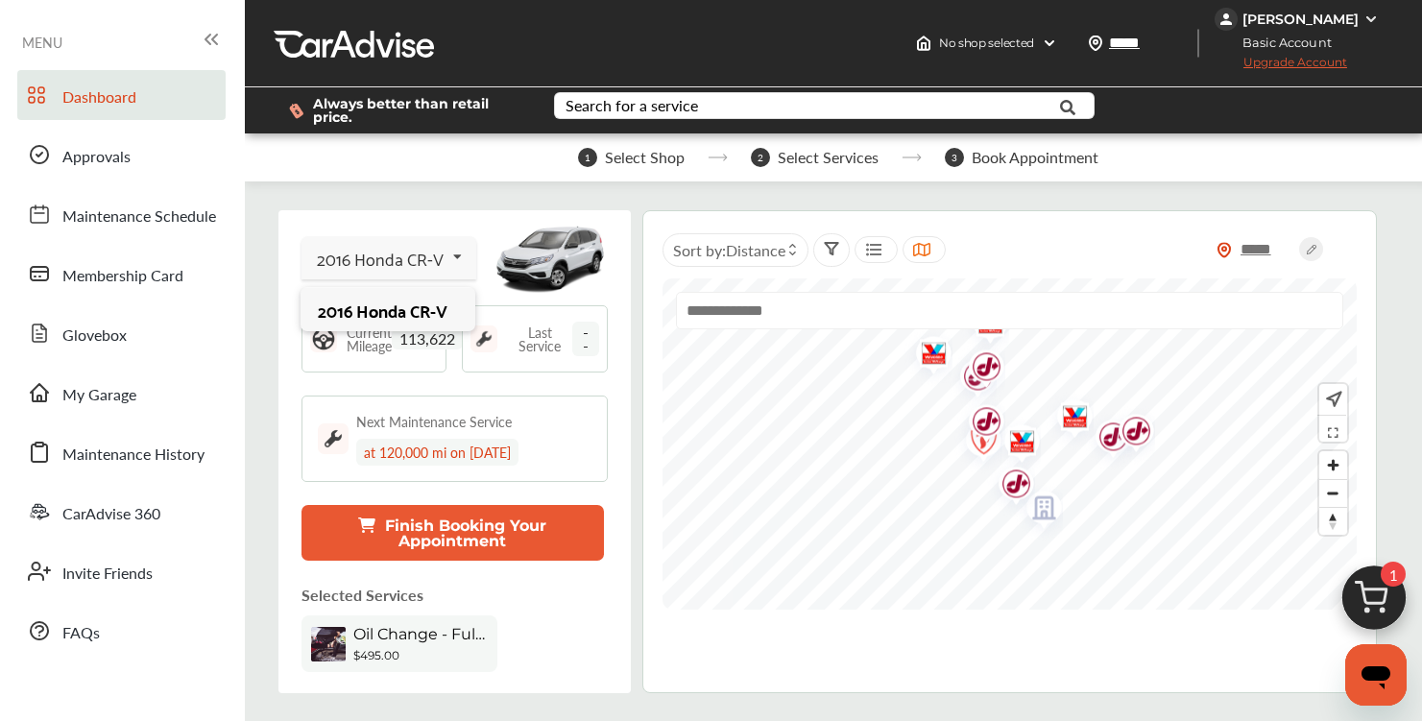
click at [1332, 23] on div "[PERSON_NAME]" at bounding box center [1301, 19] width 116 height 17
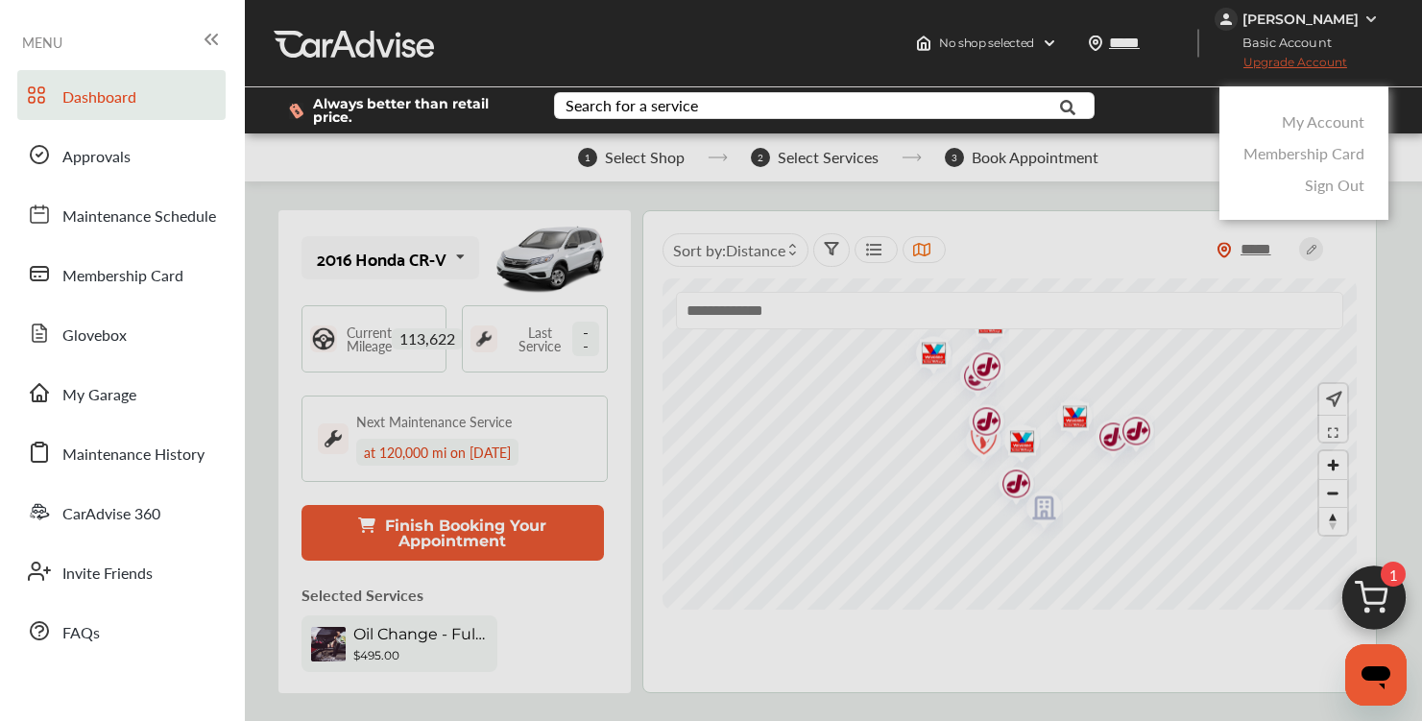
click at [557, 610] on div at bounding box center [711, 408] width 1422 height 817
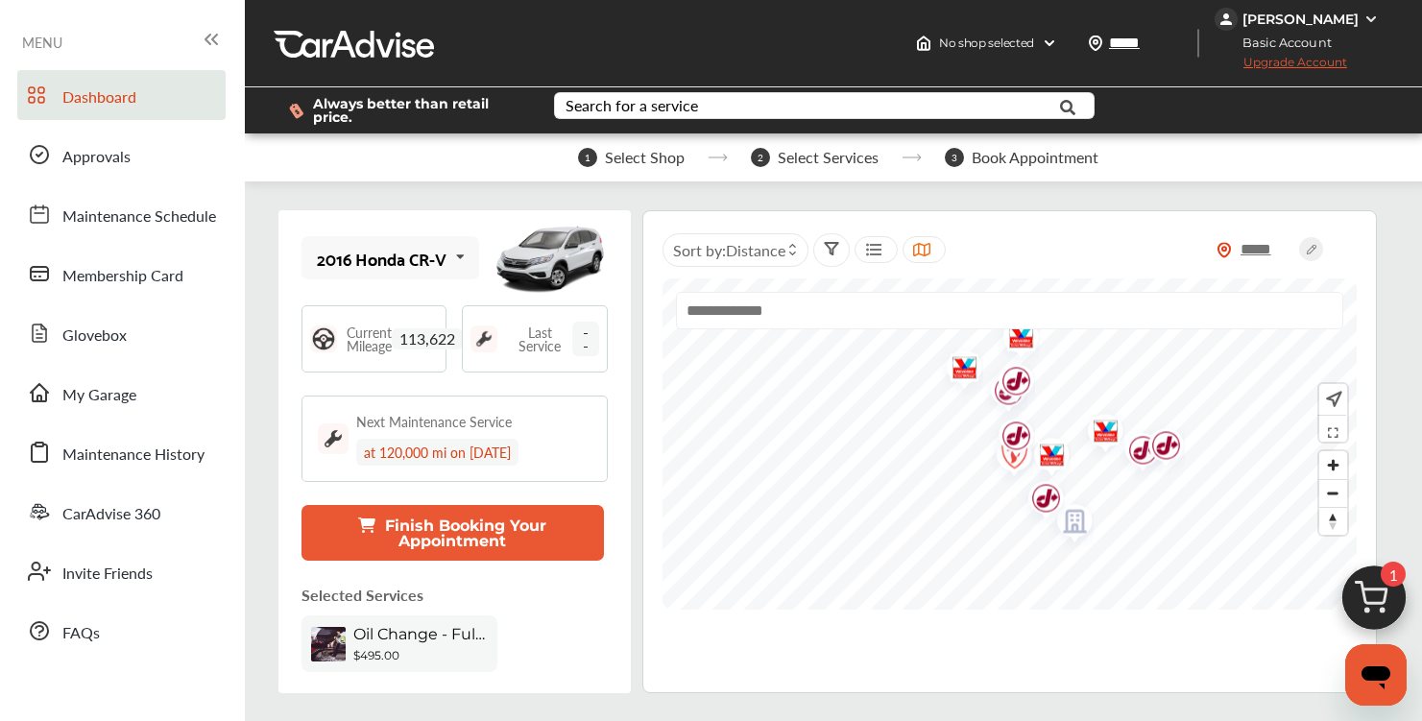
click at [414, 645] on div "Oil Change - Full-synthetic" at bounding box center [420, 636] width 134 height 23
click at [343, 643] on div "Oil Change - Full-synthetic $495.00" at bounding box center [400, 644] width 196 height 57
click at [1364, 20] on img at bounding box center [1371, 19] width 15 height 15
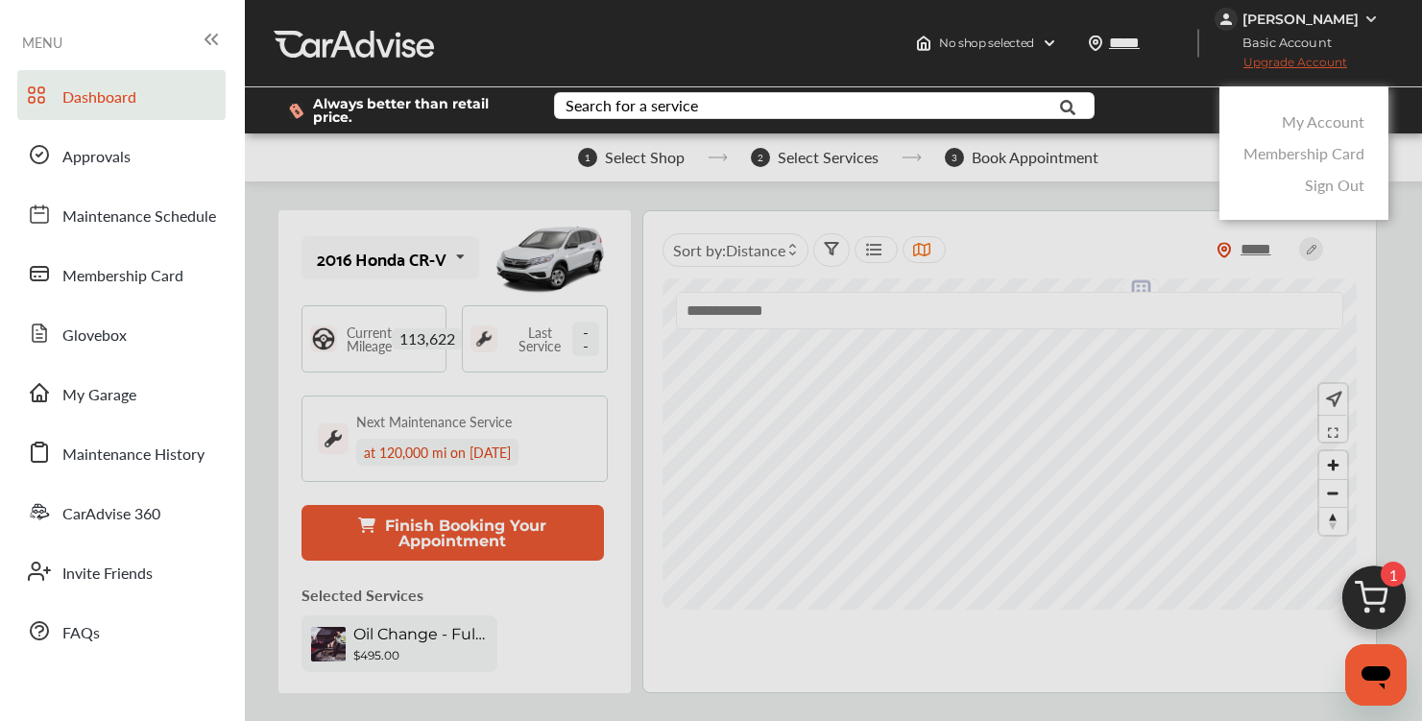
click at [1328, 125] on link "My Account" at bounding box center [1323, 121] width 83 height 22
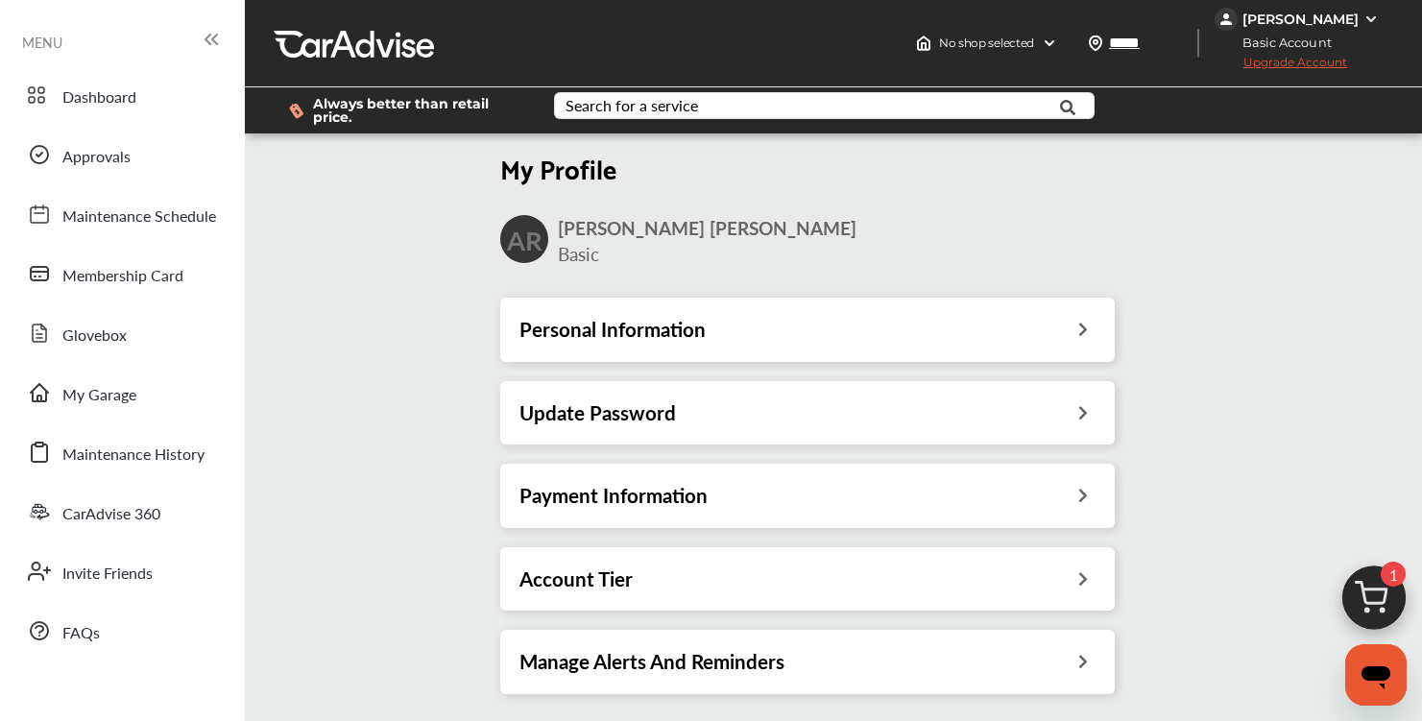
click at [775, 337] on div "Personal Information" at bounding box center [808, 329] width 576 height 25
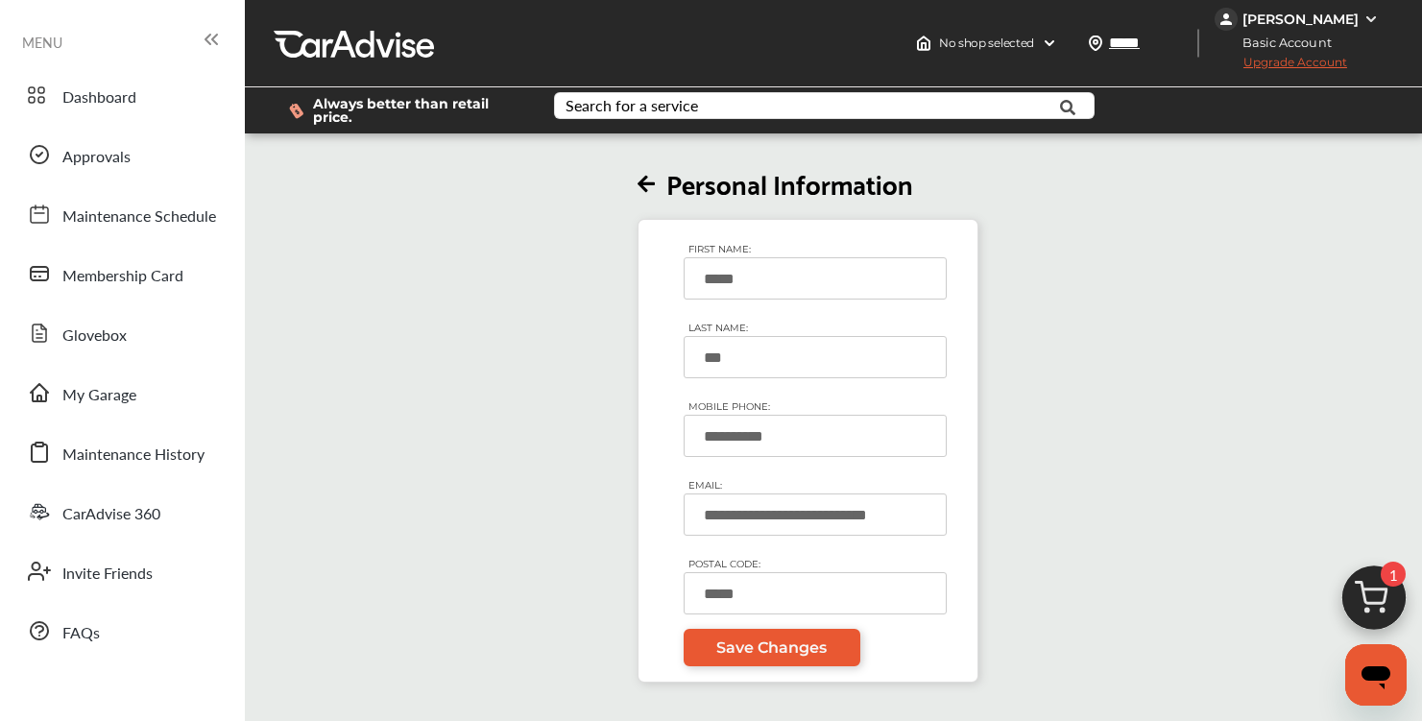
click at [1364, 14] on img at bounding box center [1371, 19] width 15 height 15
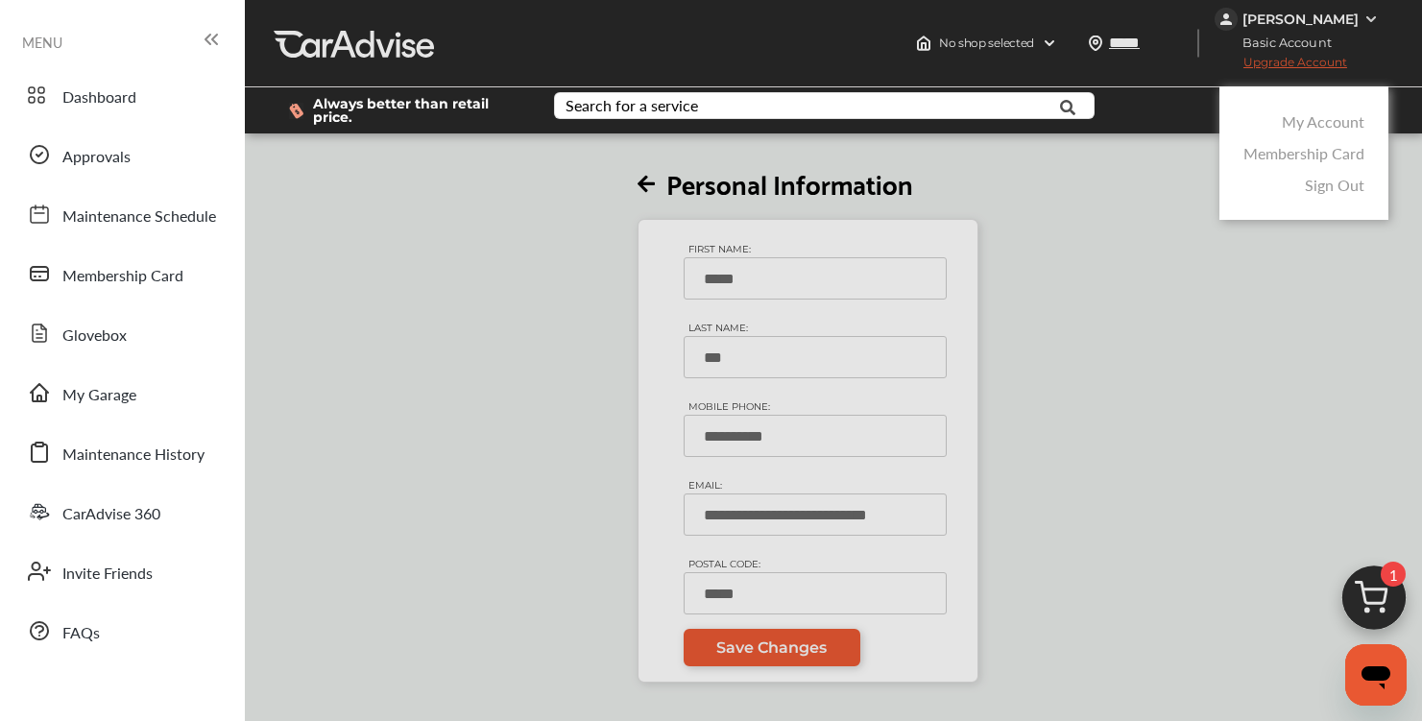
click at [1330, 128] on link "My Account" at bounding box center [1323, 121] width 83 height 22
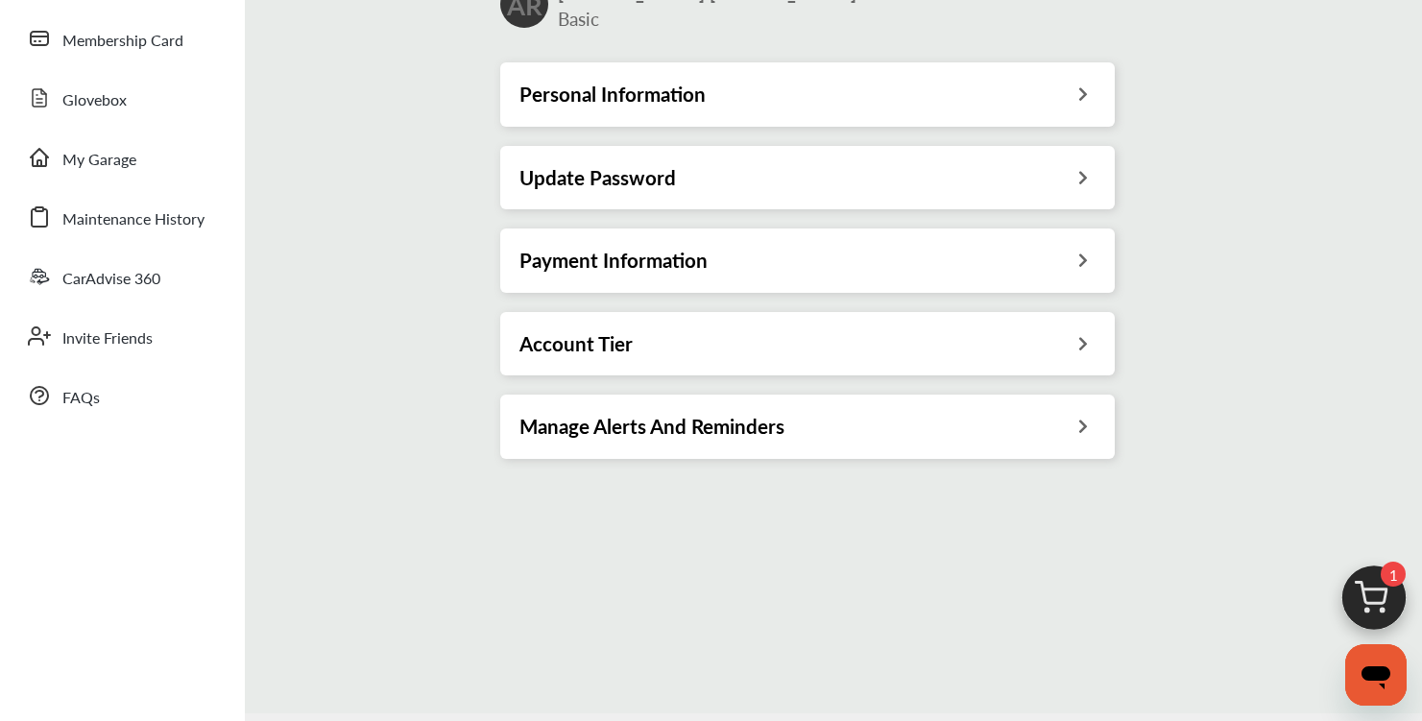
scroll to position [217, 0]
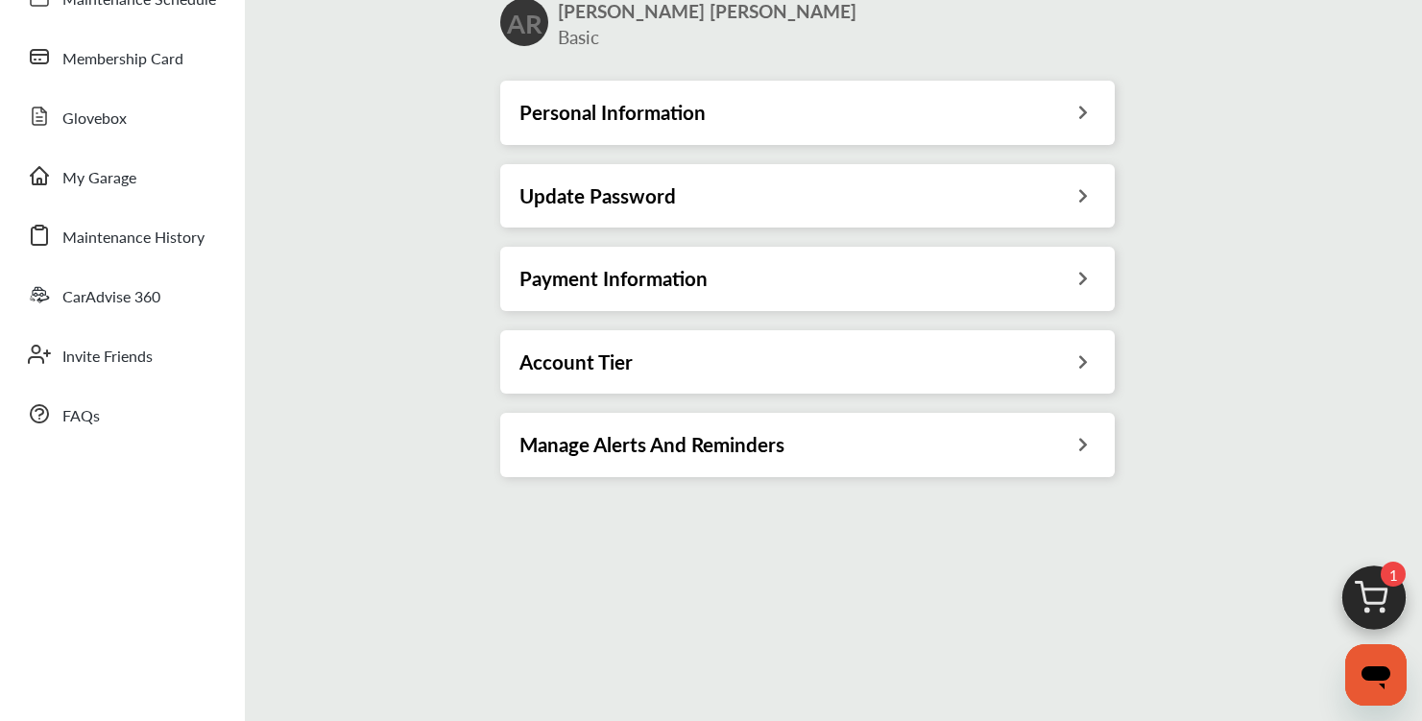
click at [815, 201] on div "Update Password" at bounding box center [808, 195] width 576 height 25
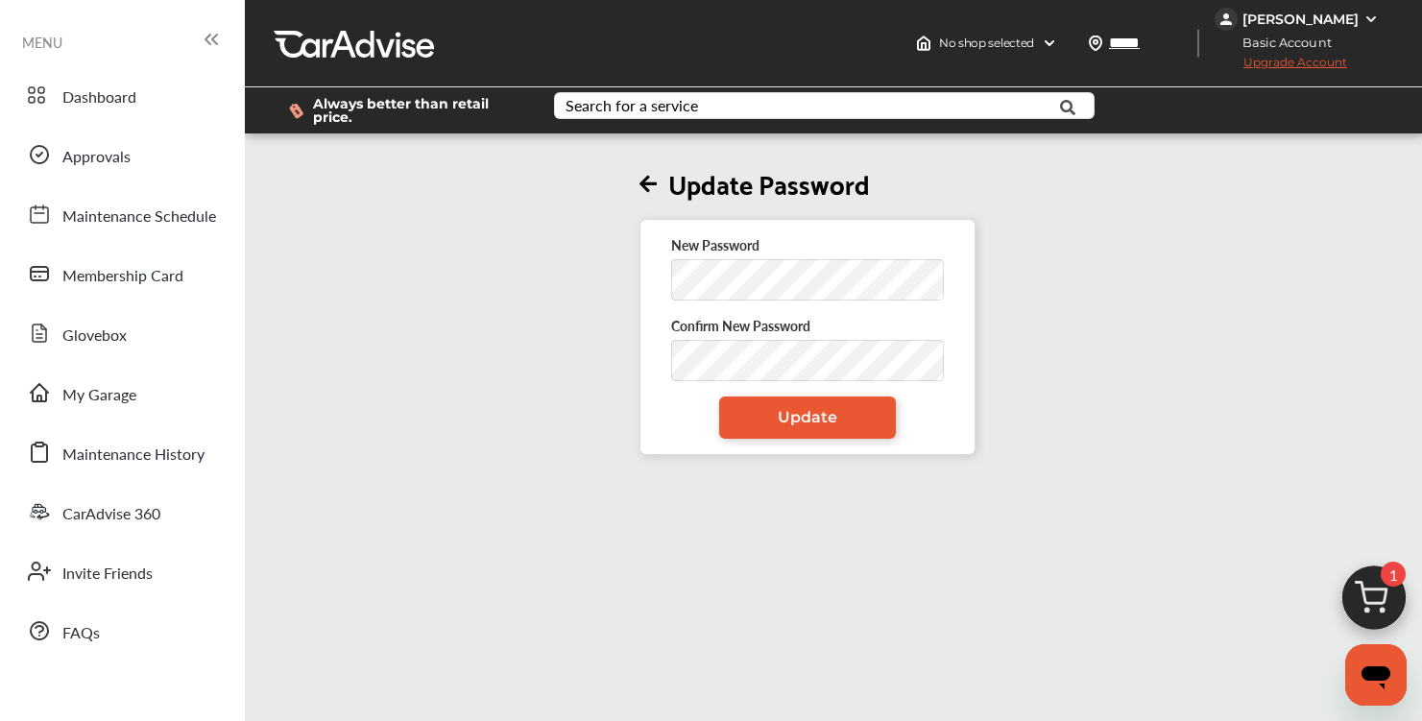
click at [1364, 12] on img at bounding box center [1371, 19] width 15 height 15
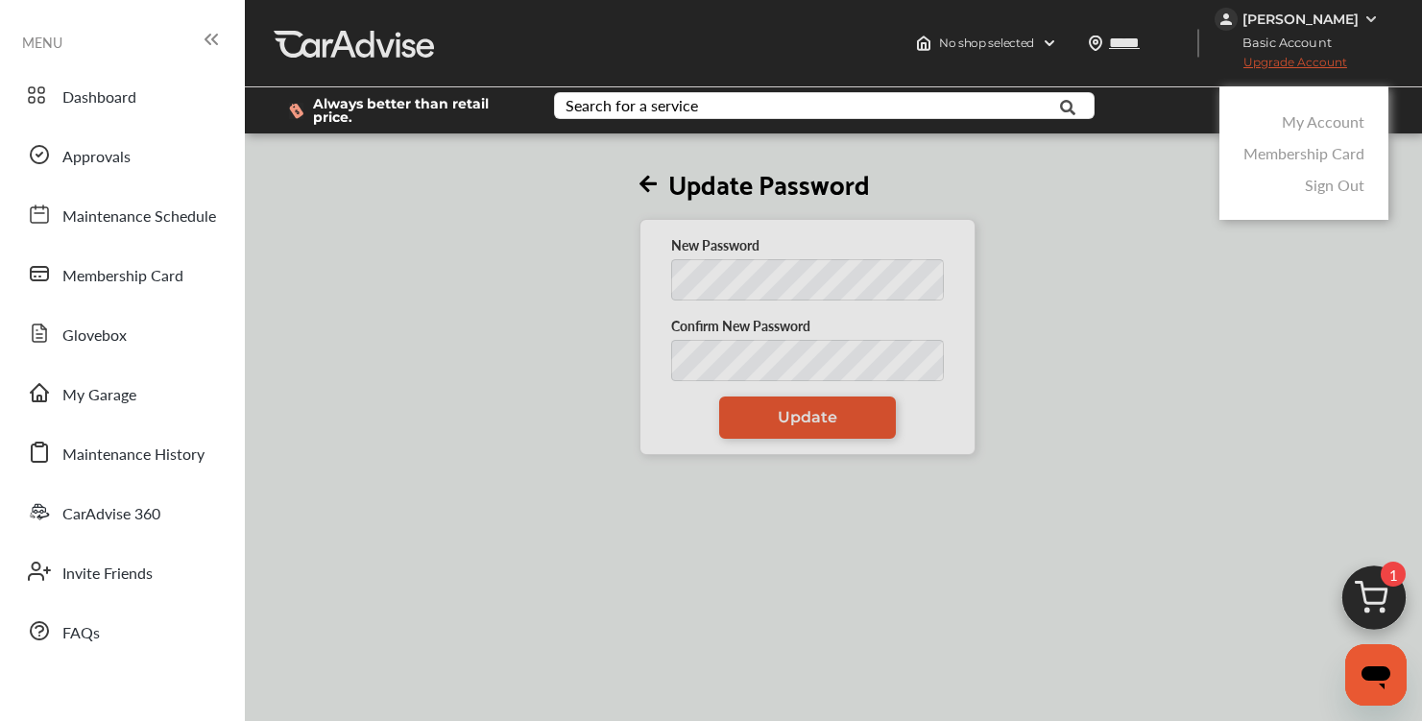
click at [1316, 116] on link "My Account" at bounding box center [1323, 121] width 83 height 22
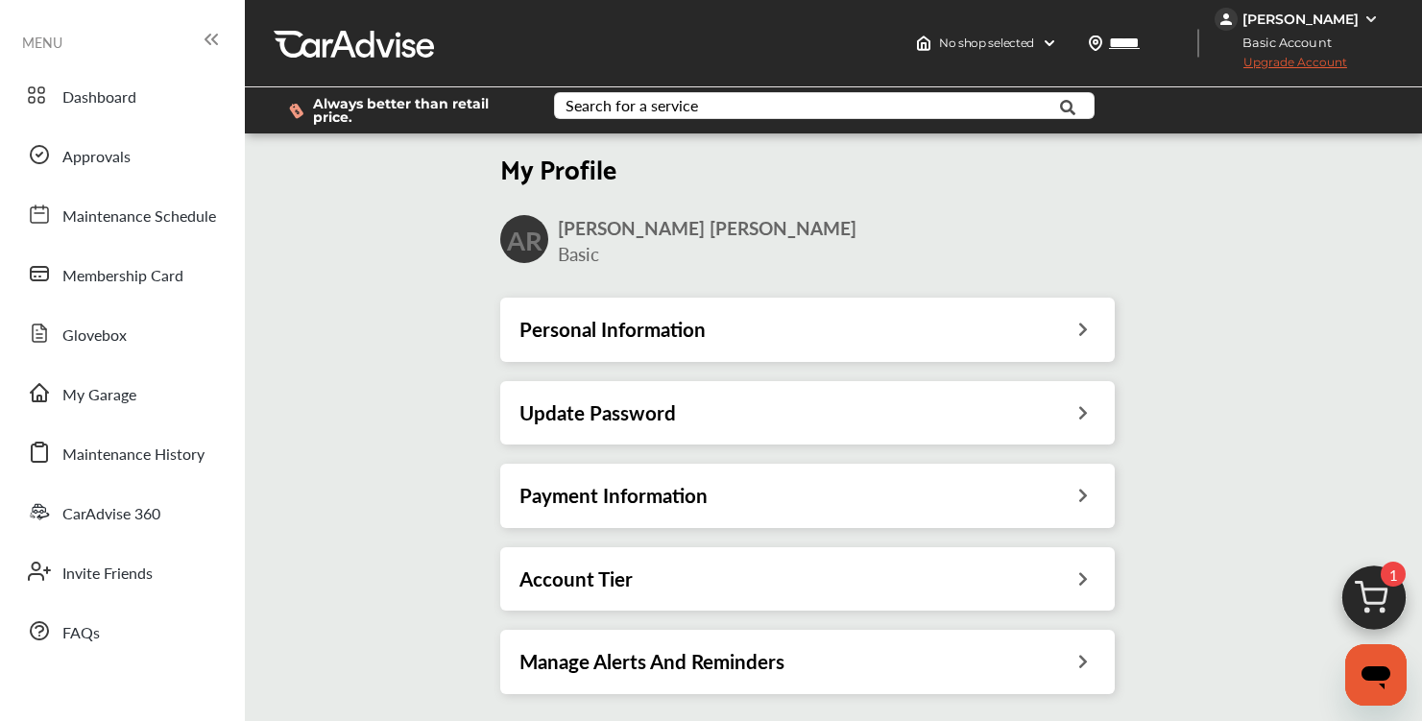
click at [834, 325] on div "Personal Information" at bounding box center [808, 329] width 576 height 25
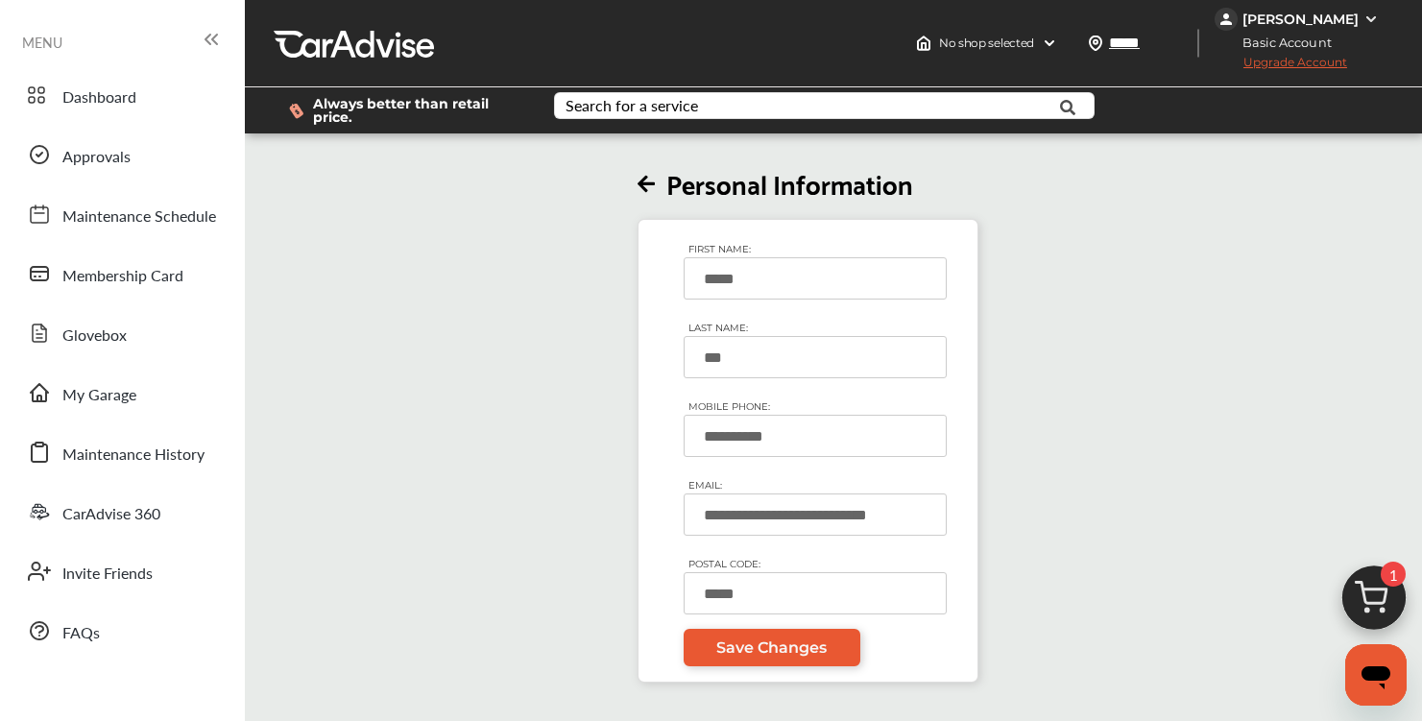
scroll to position [297, 0]
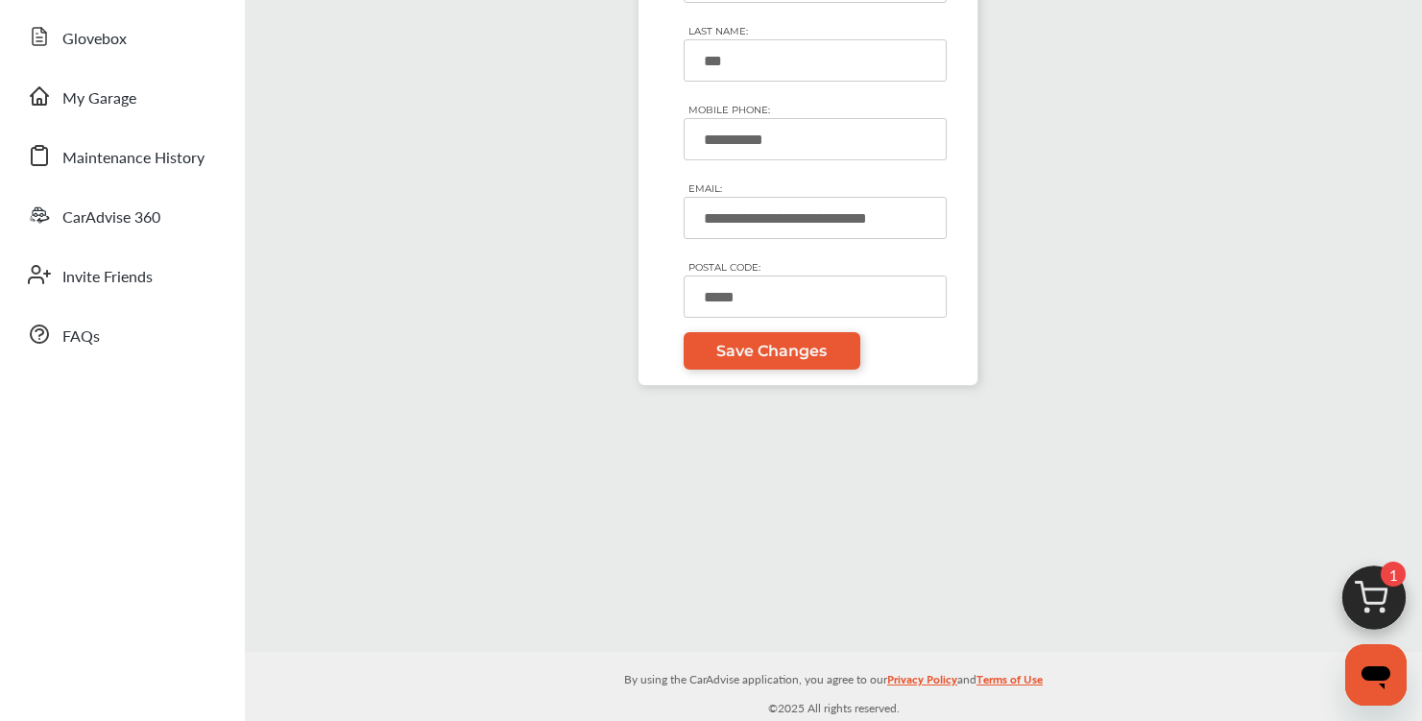
click at [1202, 244] on div "**********" at bounding box center [808, 114] width 1138 height 546
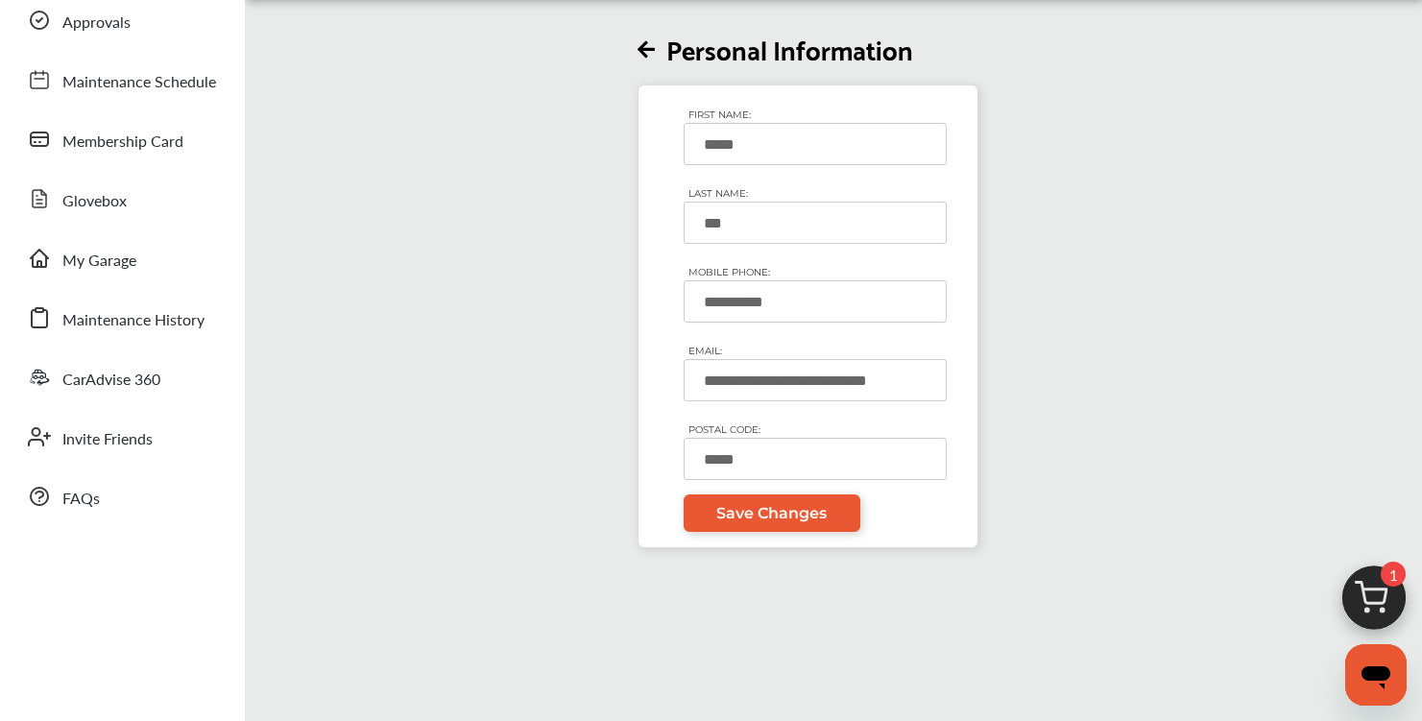
scroll to position [109, 0]
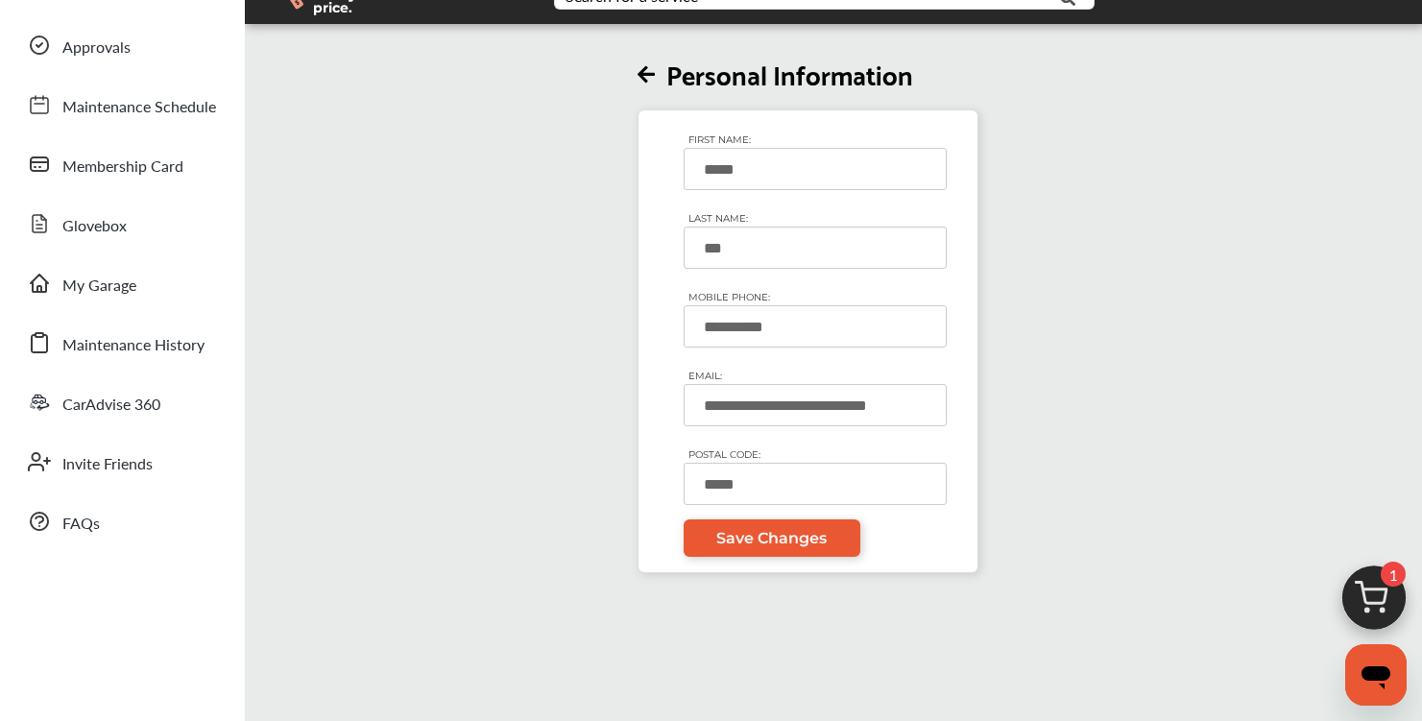
click at [650, 84] on icon at bounding box center [646, 75] width 17 height 20
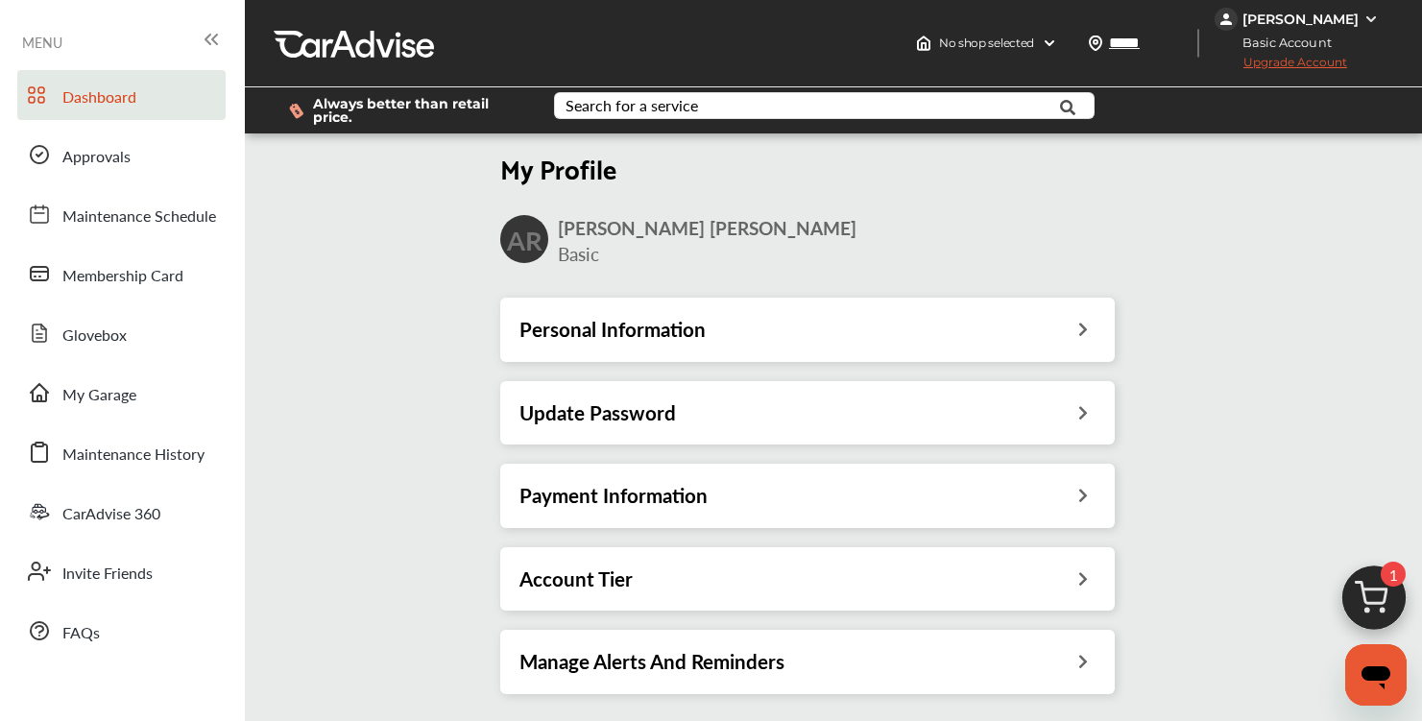
click at [91, 91] on span "Dashboard" at bounding box center [99, 97] width 74 height 25
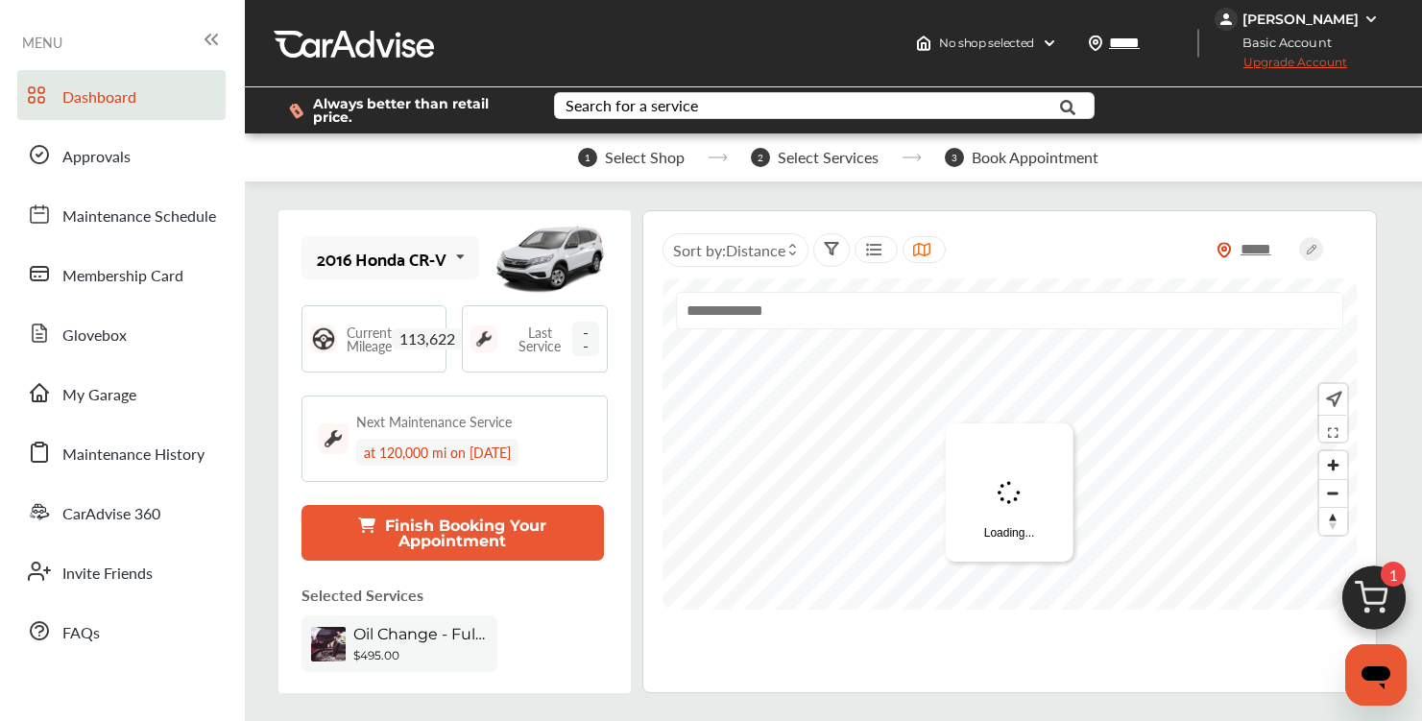
click at [1316, 26] on div "[PERSON_NAME]" at bounding box center [1301, 19] width 116 height 17
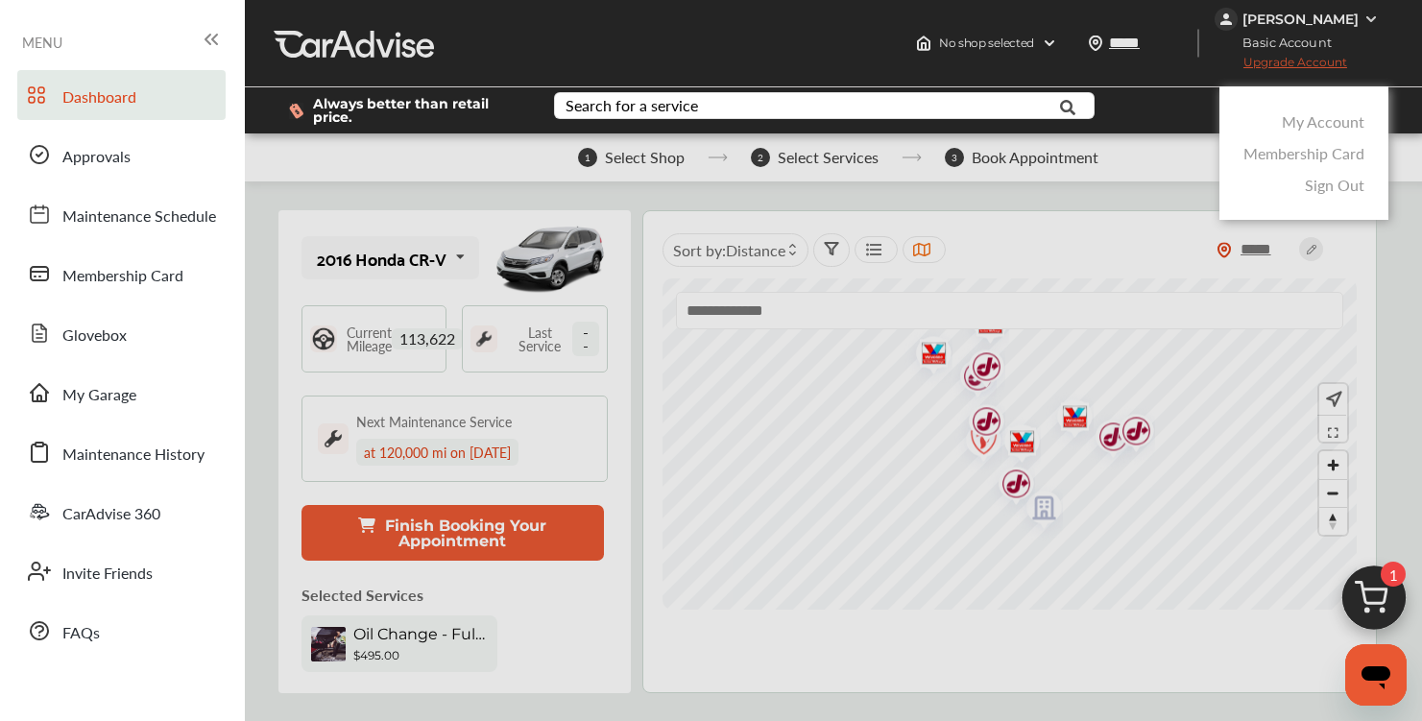
click at [1315, 126] on link "My Account" at bounding box center [1323, 121] width 83 height 22
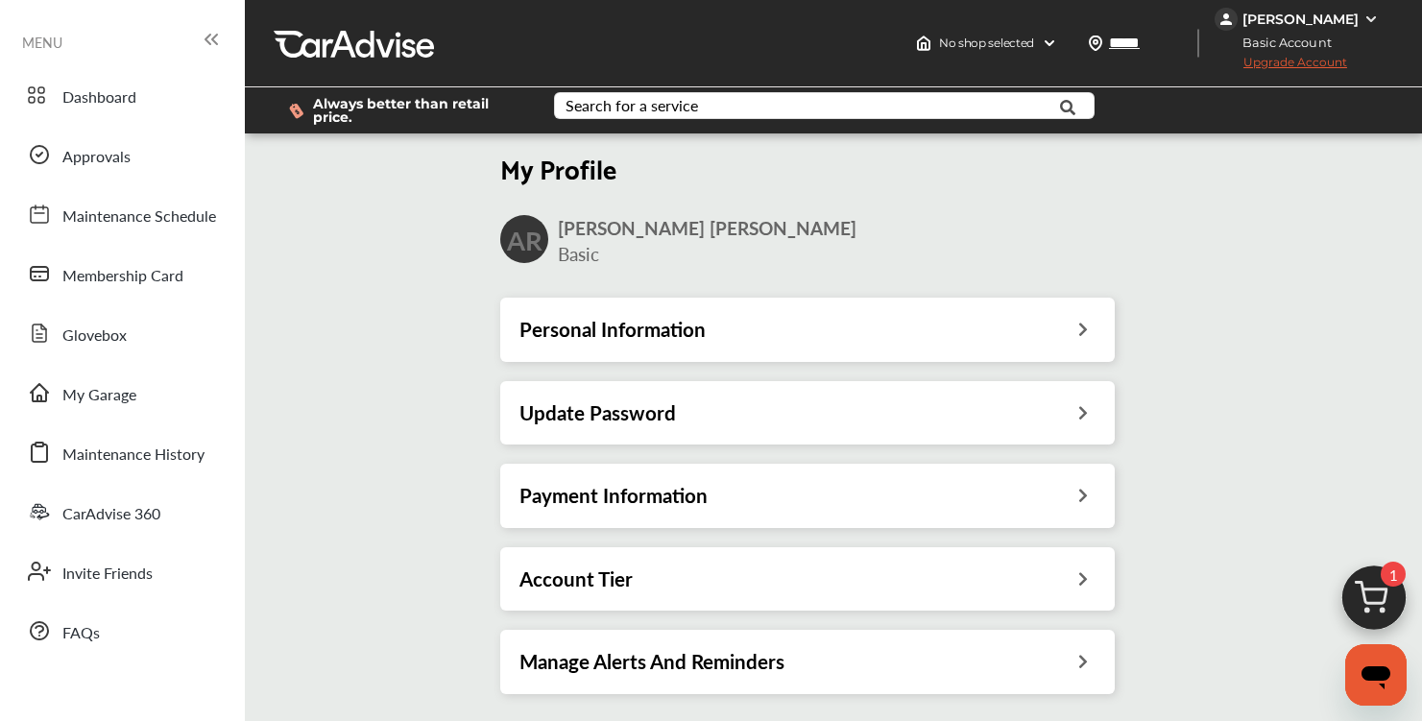
click at [785, 325] on div "Personal Information" at bounding box center [808, 329] width 576 height 25
